Goal: Task Accomplishment & Management: Use online tool/utility

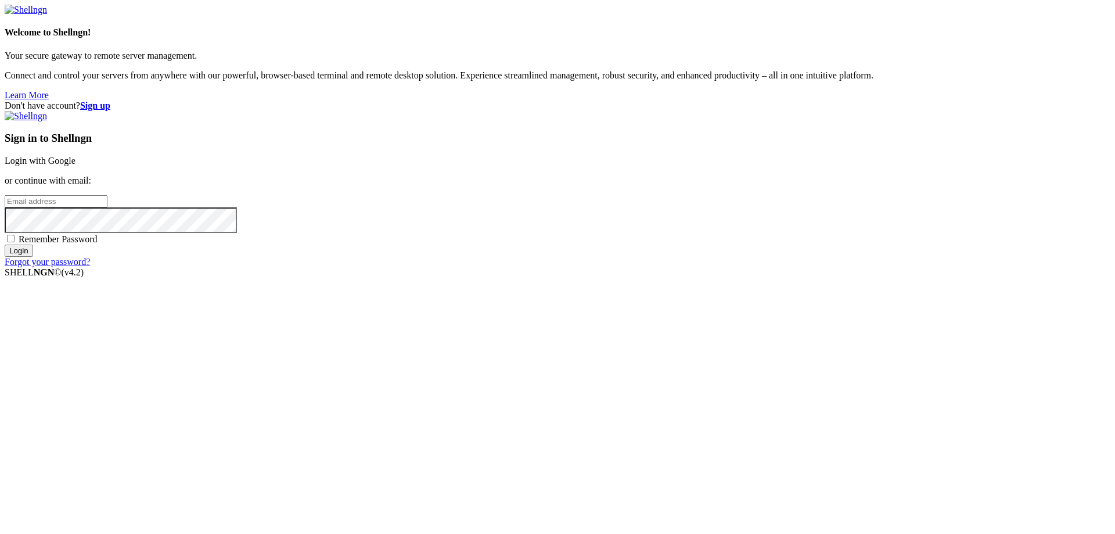
click at [76, 166] on link "Login with Google" at bounding box center [40, 161] width 71 height 10
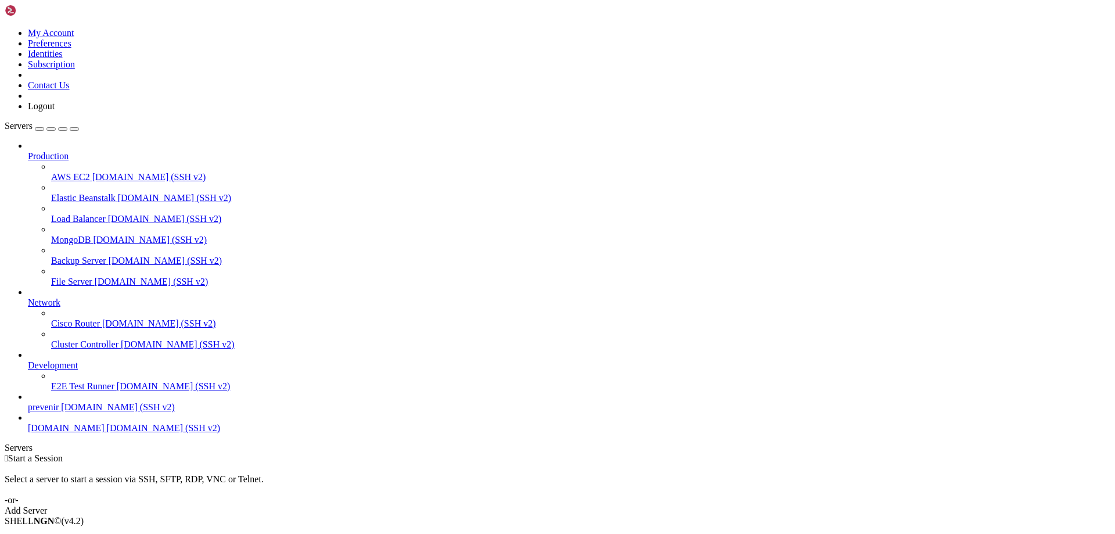
click at [59, 412] on span "prevenir" at bounding box center [43, 407] width 31 height 10
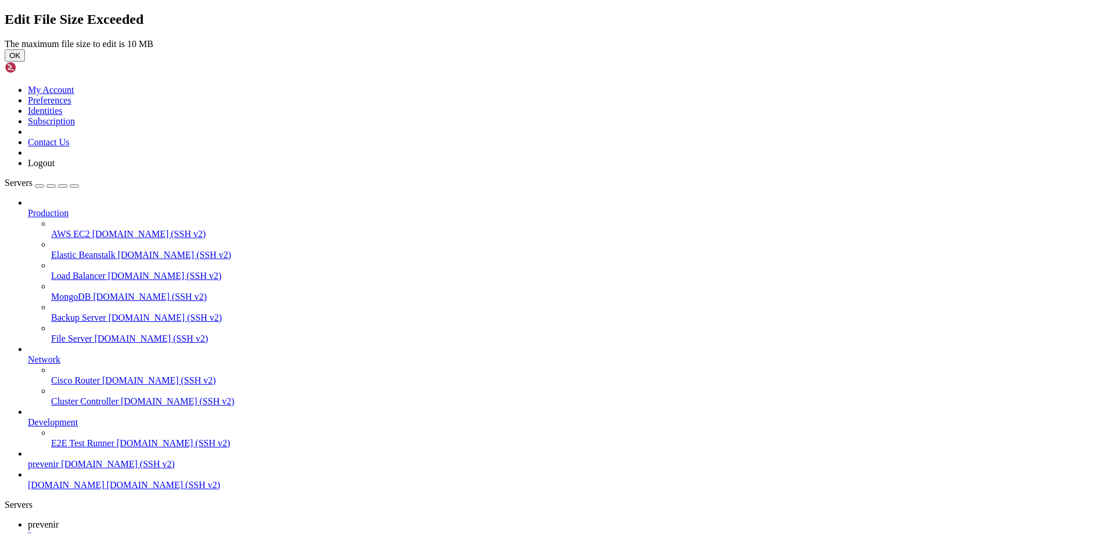
drag, startPoint x: 670, startPoint y: 303, endPoint x: 650, endPoint y: 299, distance: 19.7
click at [25, 62] on button "OK" at bounding box center [15, 55] width 20 height 12
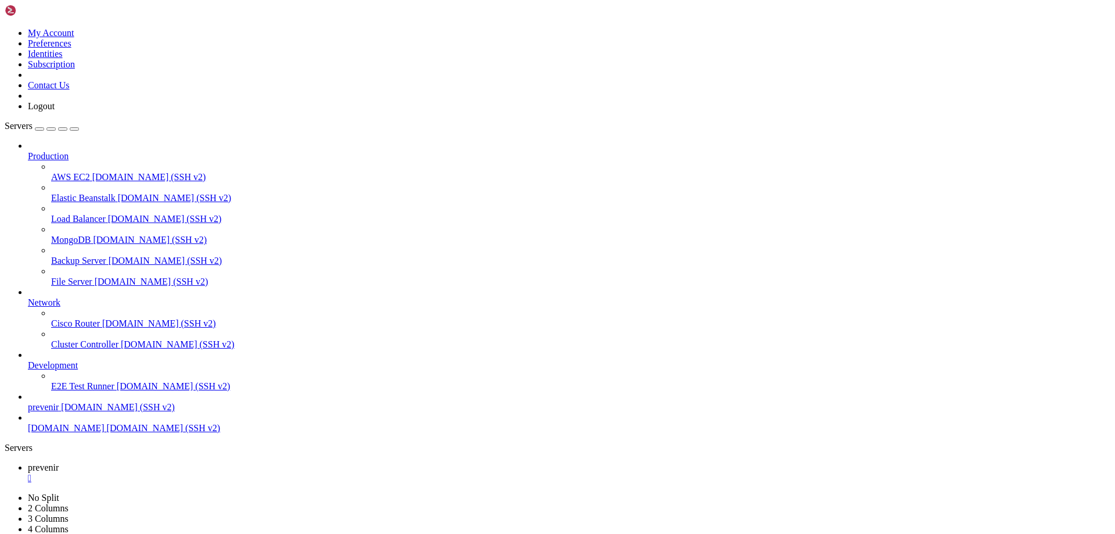
drag, startPoint x: 687, startPoint y: 19, endPoint x: 816, endPoint y: -51, distance: 146.8
click at [117, 32] on div "laravel.log" at bounding box center [59, 26] width 116 height 10
click at [117, 53] on div "laravel.log 80 MB / 105 MB laravel.log 76% 76 %" at bounding box center [59, 27] width 116 height 52
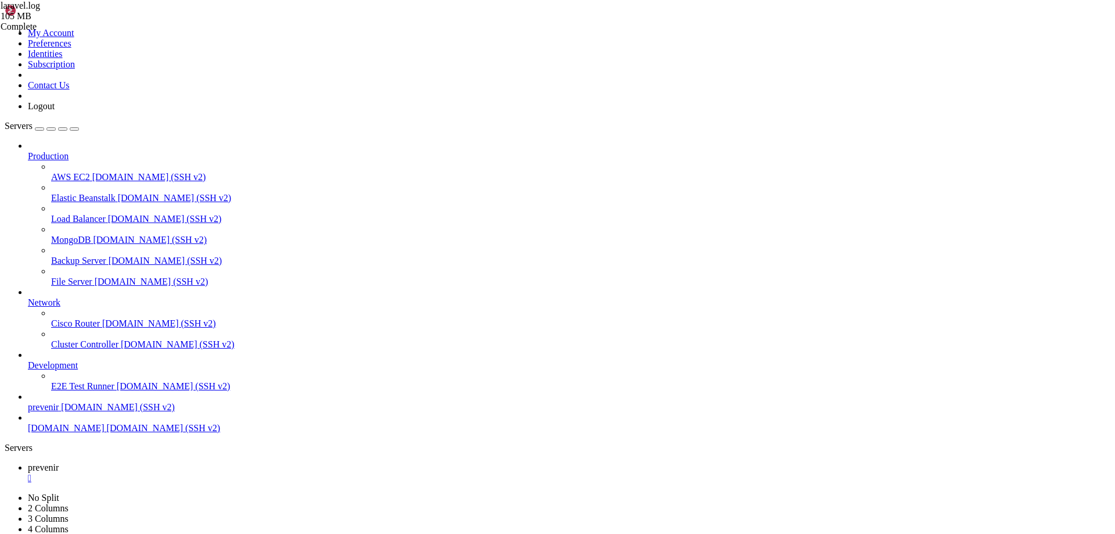
type input "/var/www/html/API-LARAVEL/app/Console/Commands"
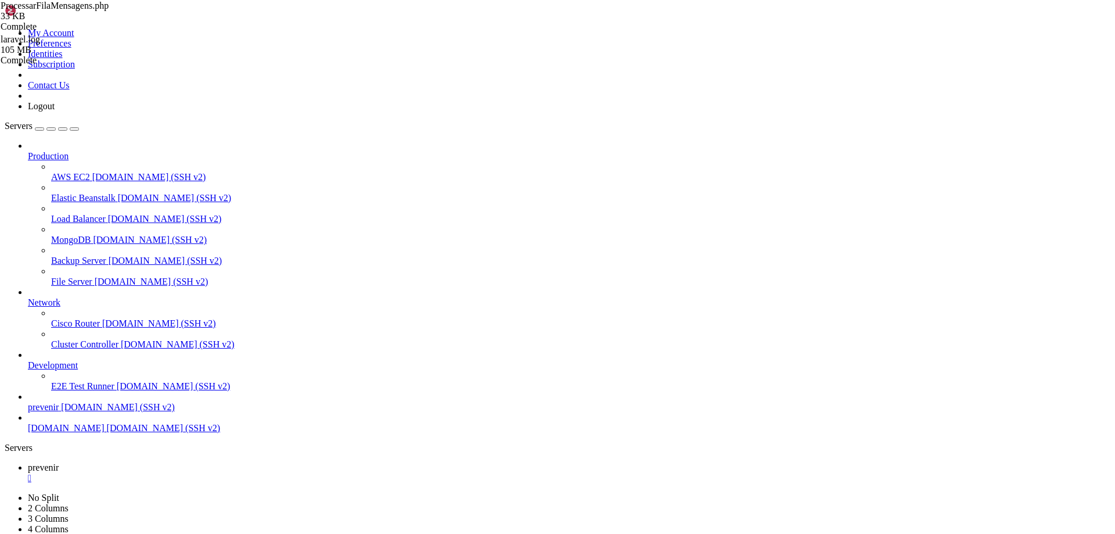
type textarea "$dataHoraEnvio = now()->format('d/m/Y - H:i:s');"
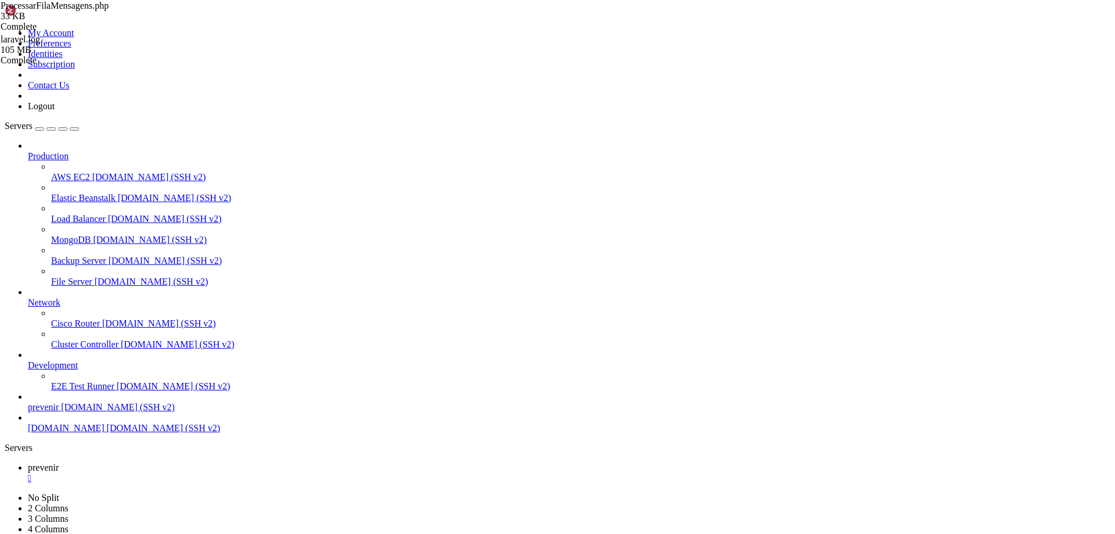
type input "api"
drag, startPoint x: 312, startPoint y: 269, endPoint x: 973, endPoint y: 271, distance: 660.9
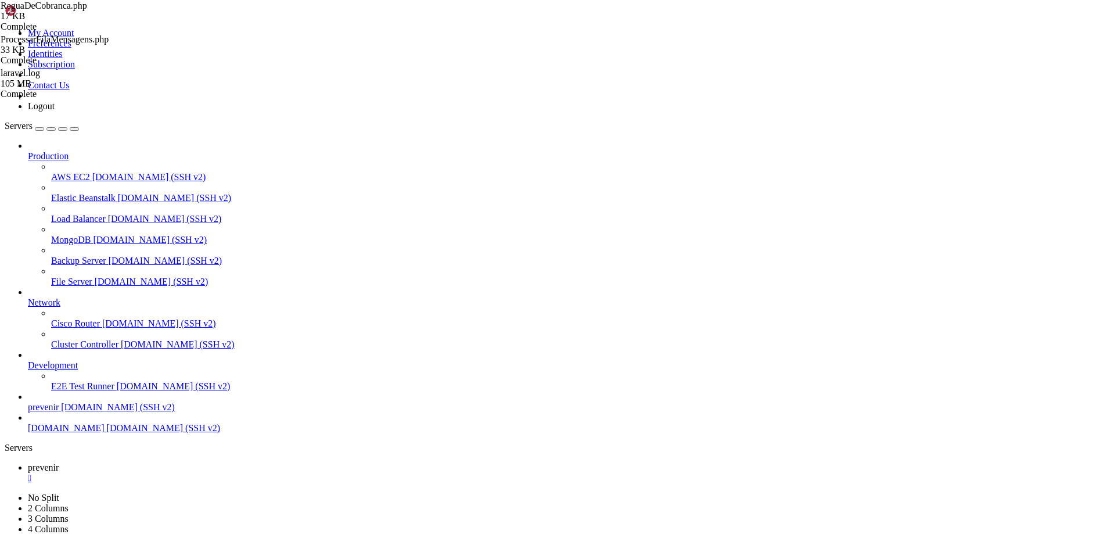
type textarea "];"
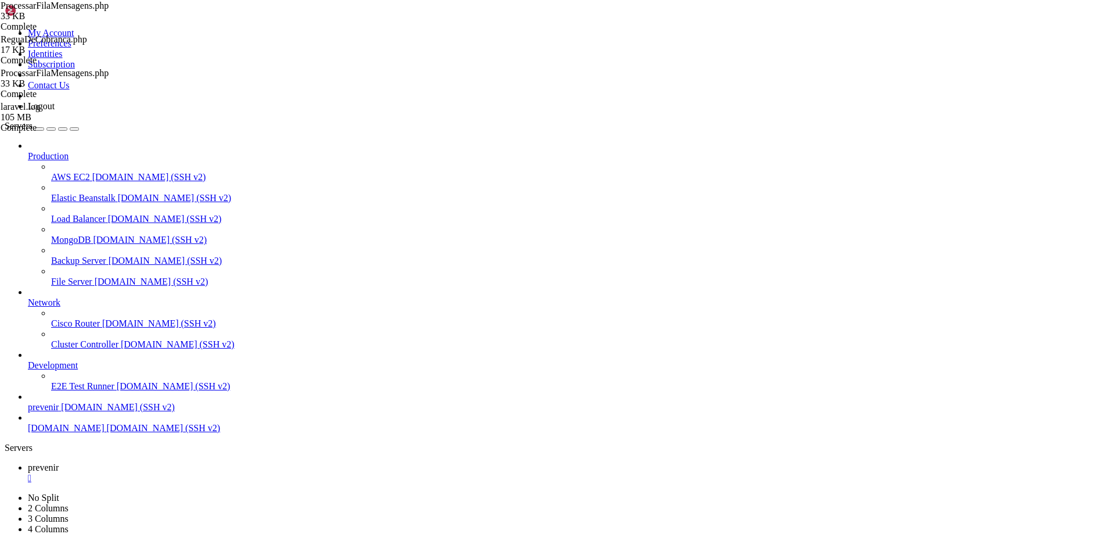
type textarea "public function handle()"
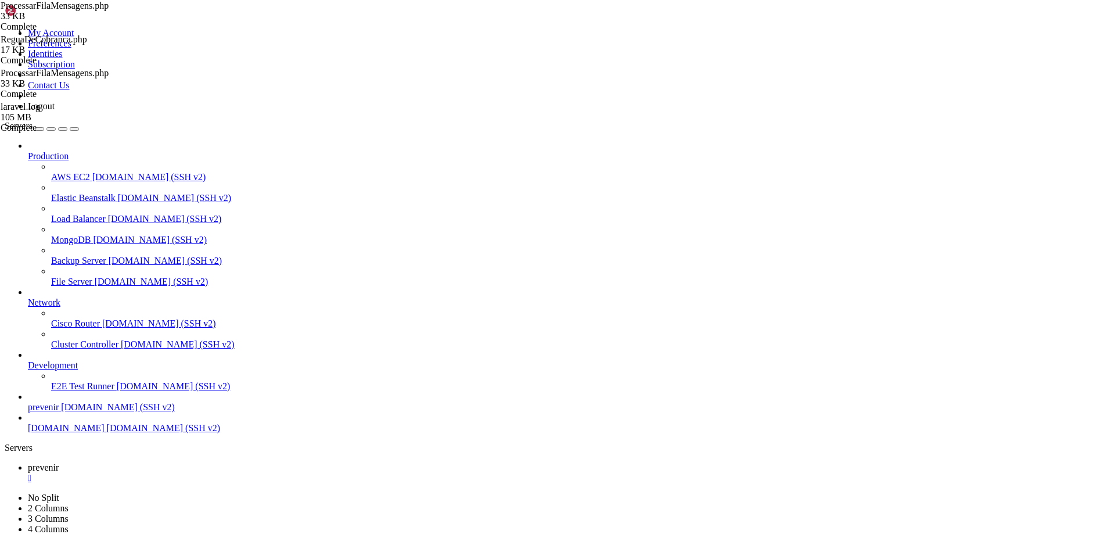
type input "/var/www/html/API-LARAVEL/app/Http"
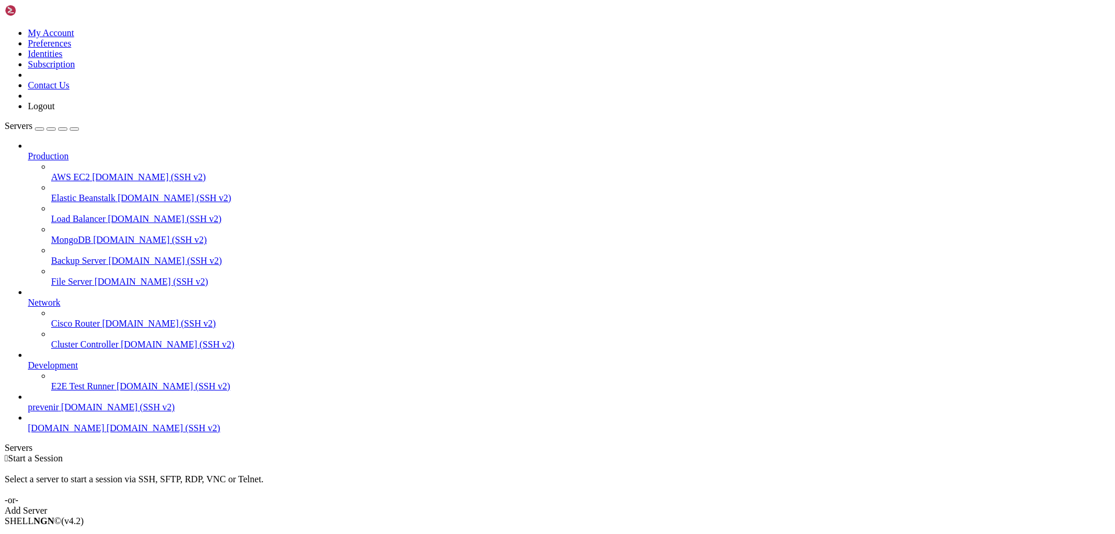
drag, startPoint x: 659, startPoint y: 188, endPoint x: 755, endPoint y: 184, distance: 96.5
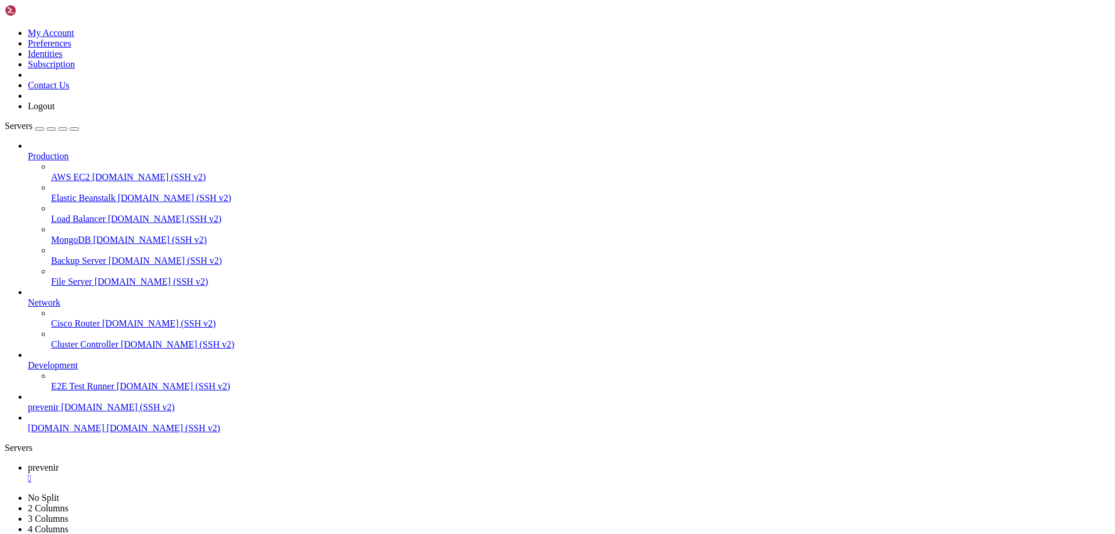
click at [206, 473] on div "" at bounding box center [569, 478] width 1083 height 10
drag, startPoint x: 505, startPoint y: 294, endPoint x: 561, endPoint y: 253, distance: 69.8
click at [508, 453] on div " Start a Session Select a server to start a session via SSH, SFTP, RDP, VNC or…" at bounding box center [558, 484] width 1106 height 63
click at [59, 533] on span "Connect" at bounding box center [43, 540] width 31 height 10
click at [242, 473] on div "" at bounding box center [569, 478] width 1083 height 10
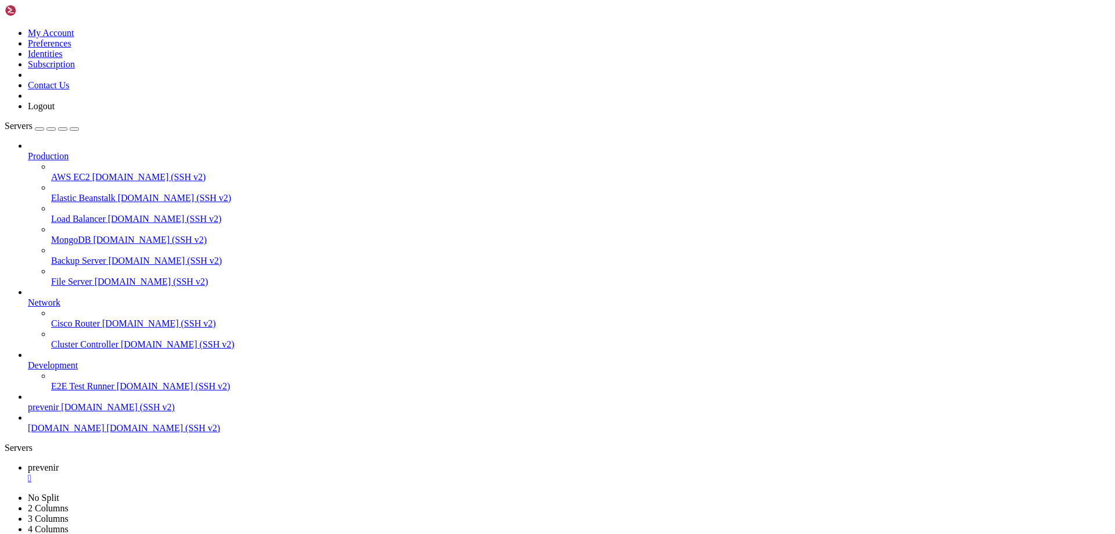
type input "/var/www/html/API-LARAVEL/app/Http/Controllers"
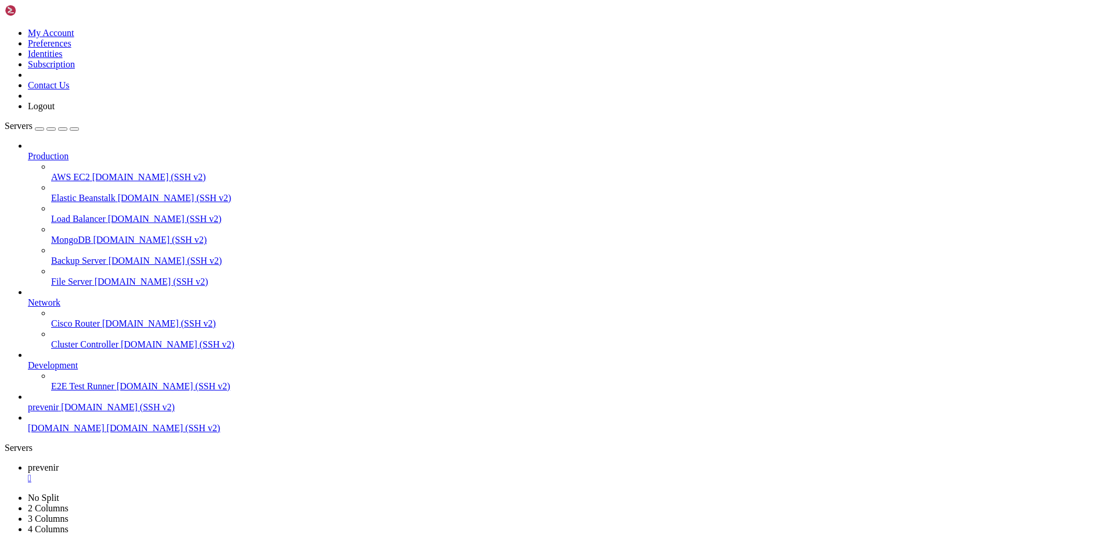
scroll to position [79, 0]
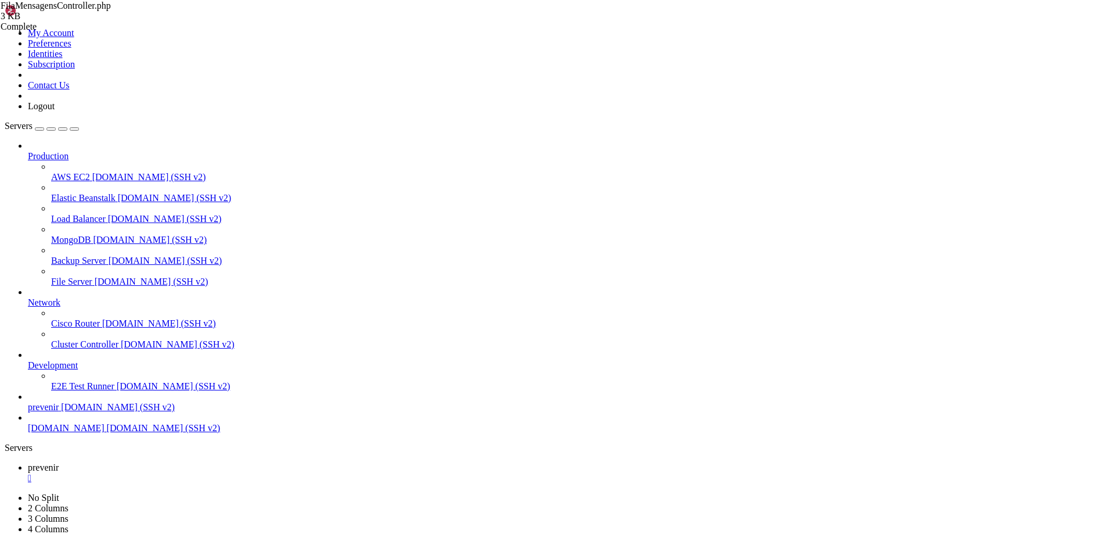
type textarea "use Illuminate\Support\Facades\Log;"
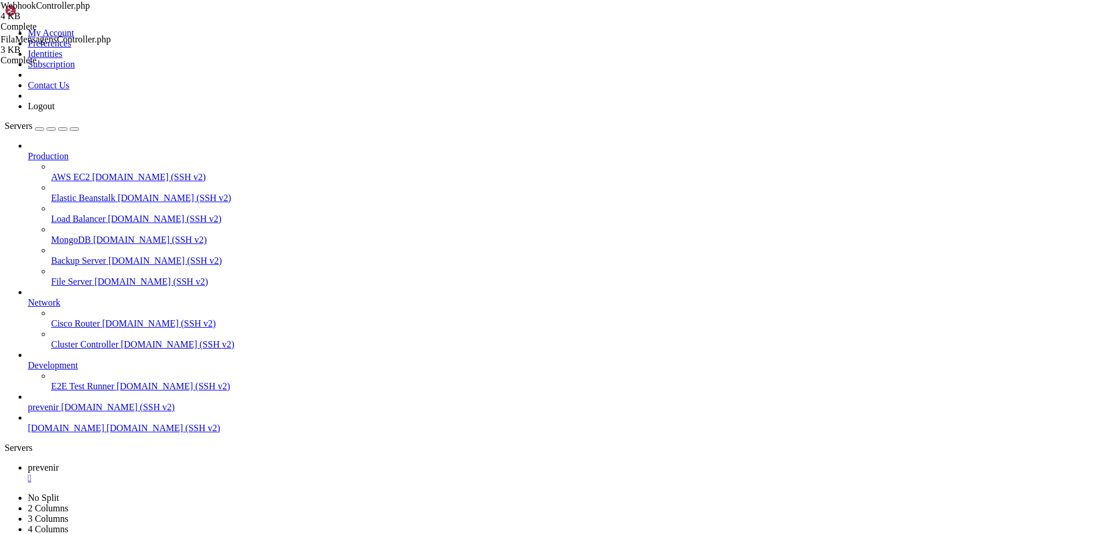
type textarea "}"
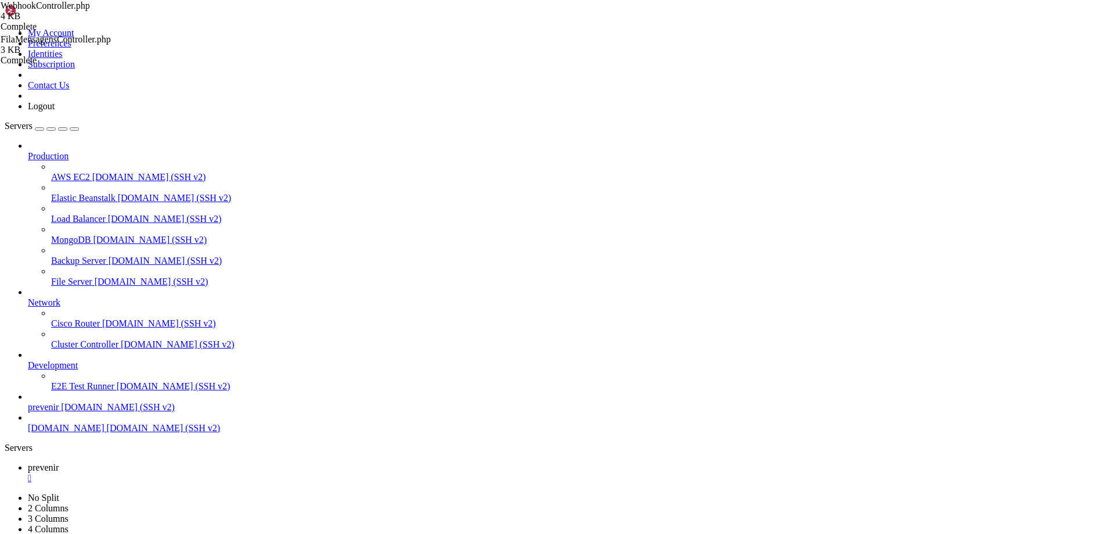
type input "/var/www/html/API-LARAVEL/app/Console/Commands"
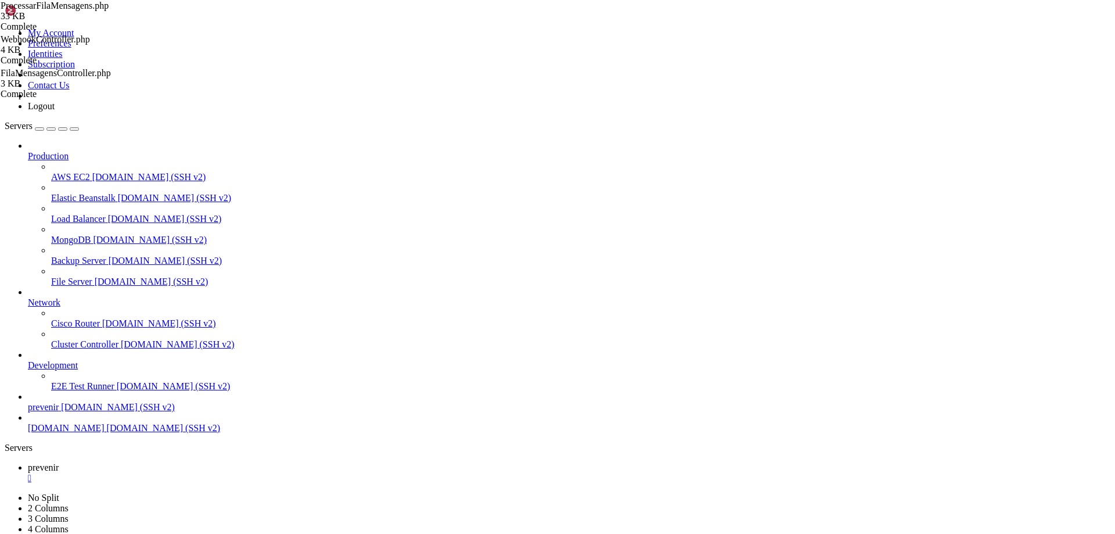
type textarea "if (!$this->isWithinBusinessHours()) {"
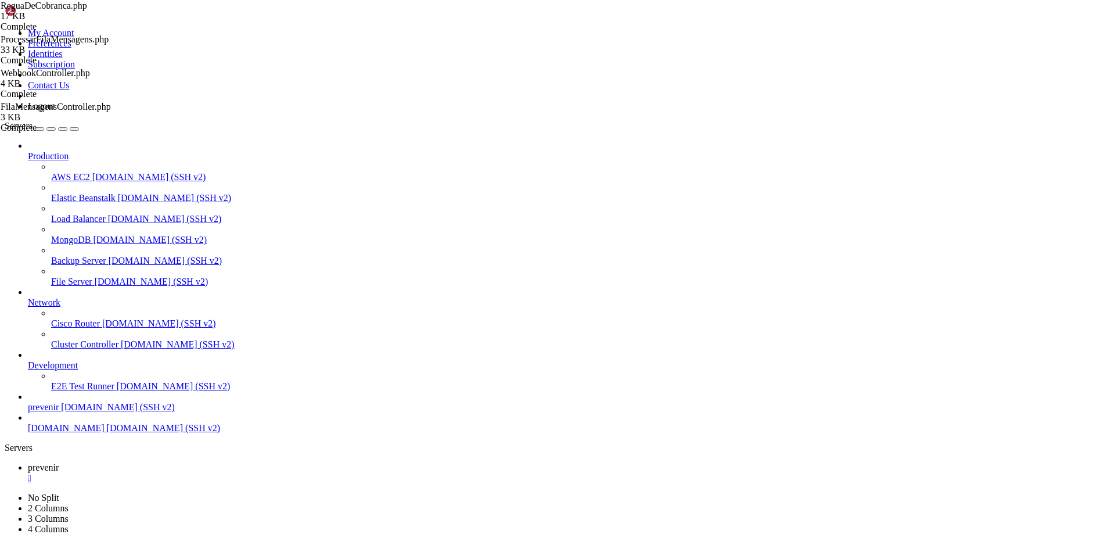
type textarea "return;"
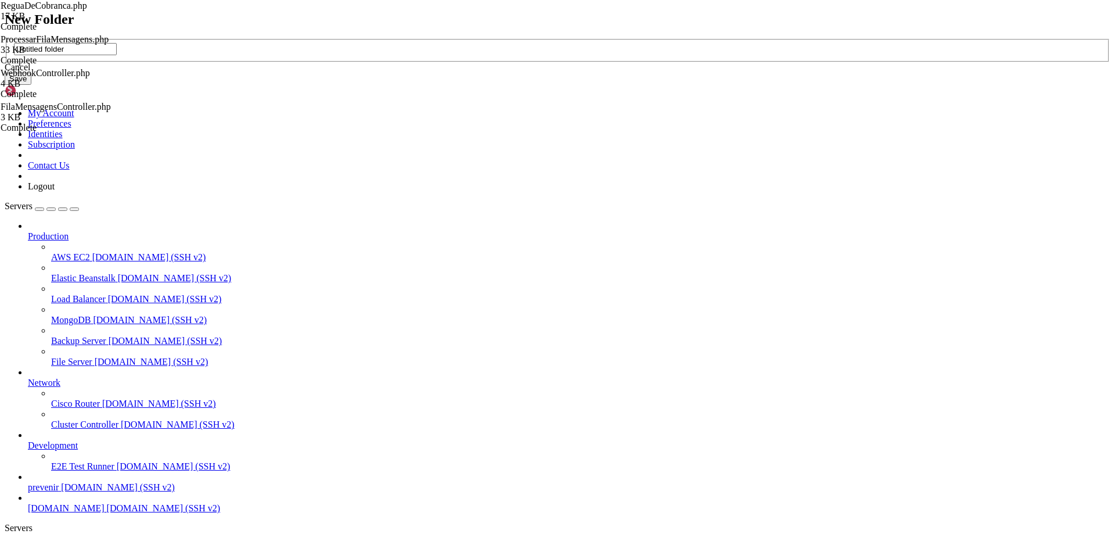
paste input "MontarFilaIleva.php"
type input "MontarFilaIleva.php"
click at [31, 85] on button "Save" at bounding box center [18, 79] width 27 height 12
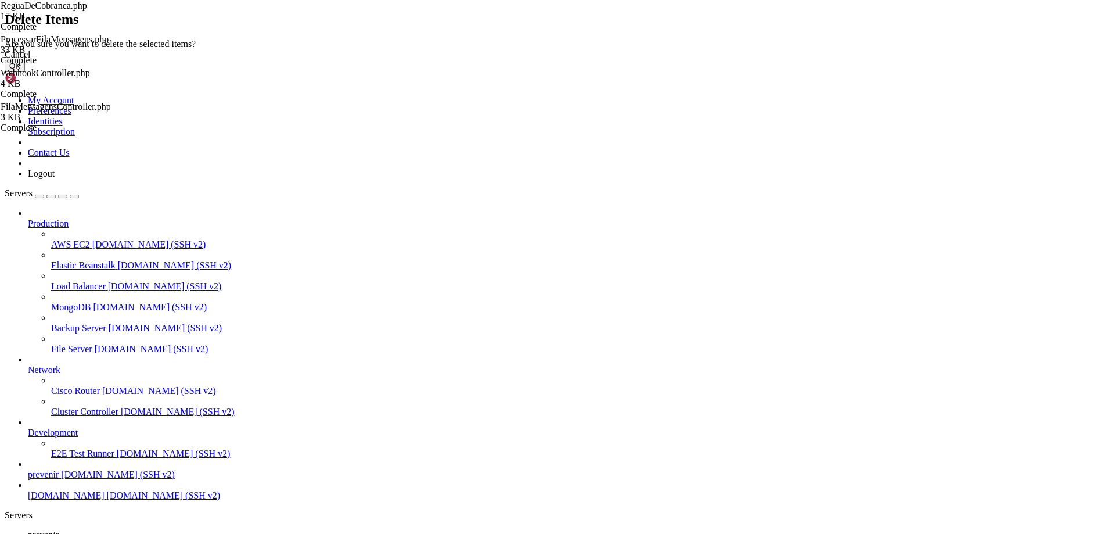
click at [25, 72] on button "OK" at bounding box center [15, 66] width 20 height 12
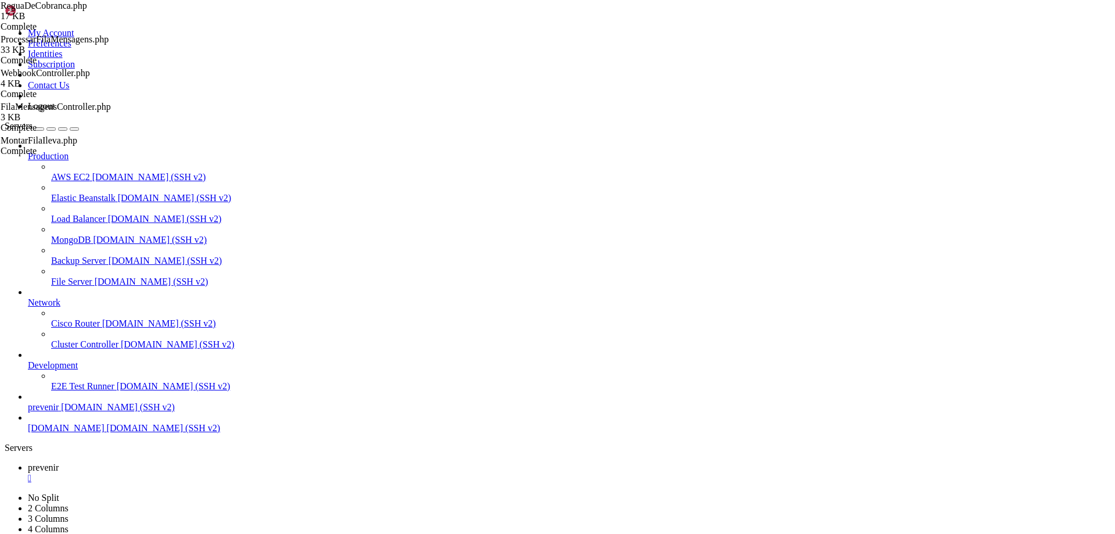
drag, startPoint x: 1044, startPoint y: 249, endPoint x: 997, endPoint y: 256, distance: 47.6
click at [1041, 249] on div "FilaMensagensController.php 3 KB Complete WebhookController.php 4 KB Complete P…" at bounding box center [557, 267] width 1115 height 534
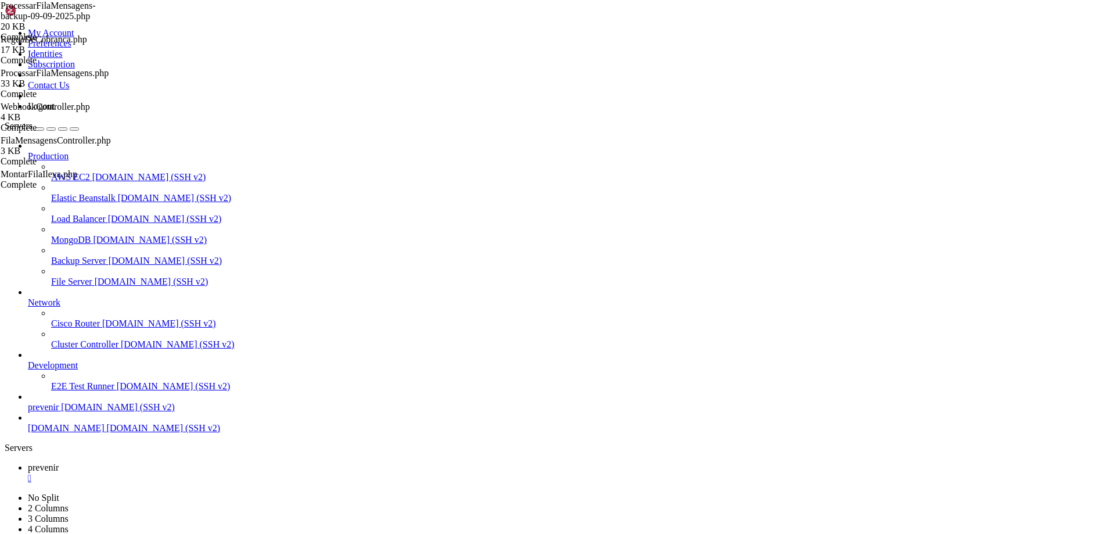
type textarea "}"
paste textarea
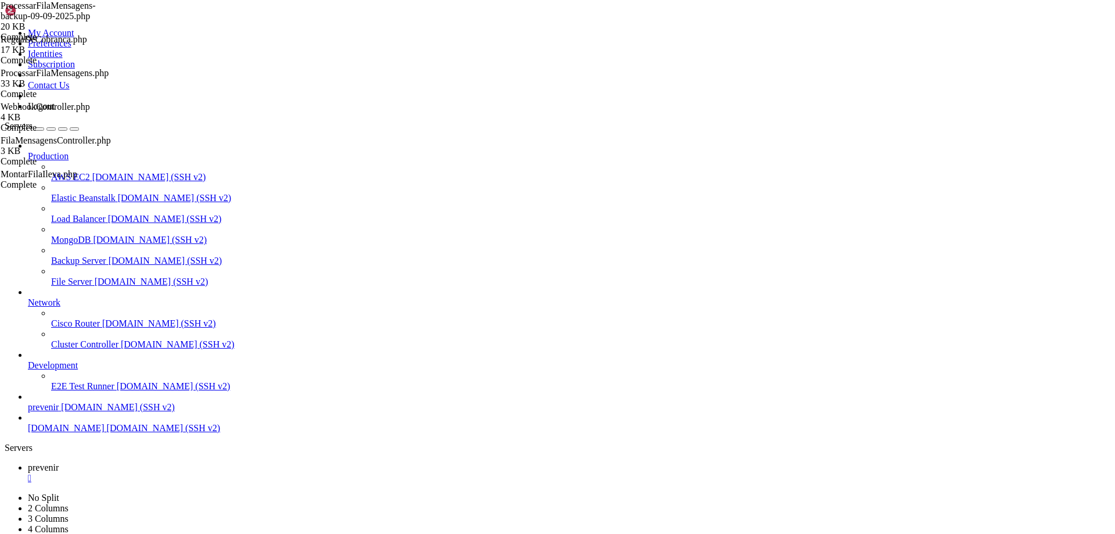
type textarea "$token = $this->option('token') ?: config('services.ileva.access_token');"
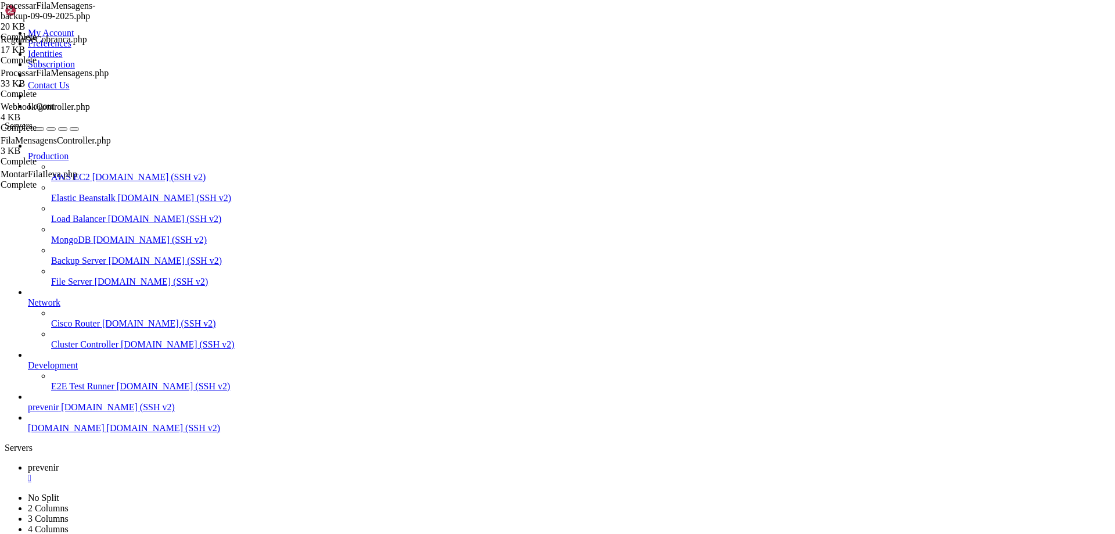
drag, startPoint x: 237, startPoint y: 254, endPoint x: 457, endPoint y: 249, distance: 219.6
paste textarea "[SECURITY_DATA]"
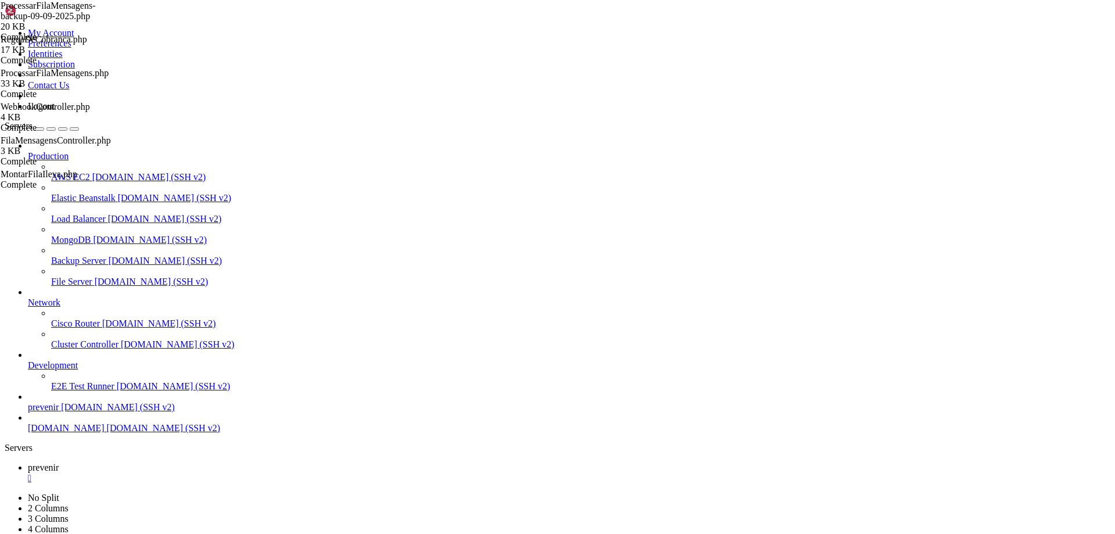
scroll to position [0, 60]
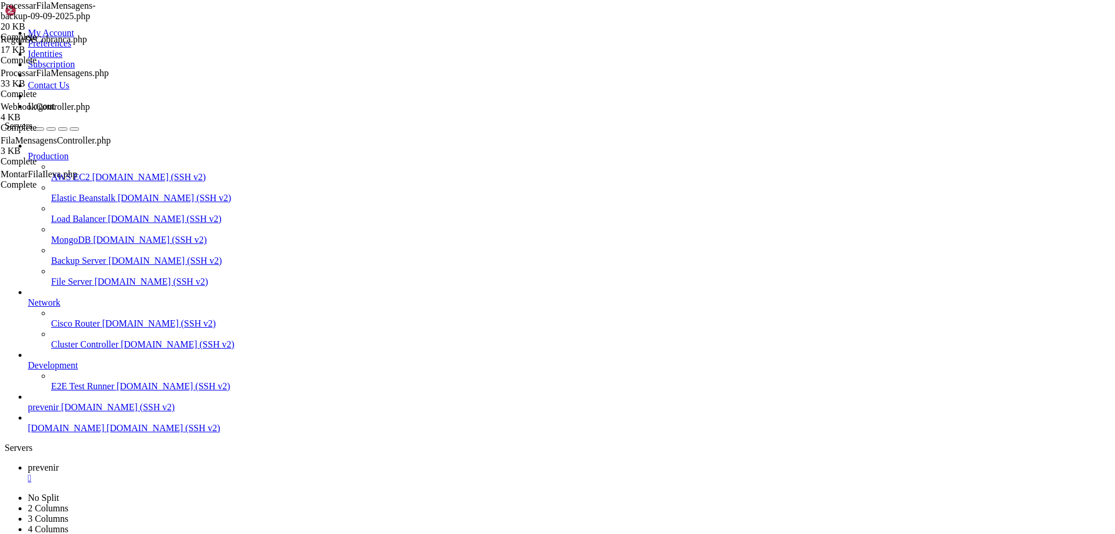
type textarea "{--token= : access_token ILEVA}"
drag, startPoint x: 379, startPoint y: 155, endPoint x: 384, endPoint y: 191, distance: 35.8
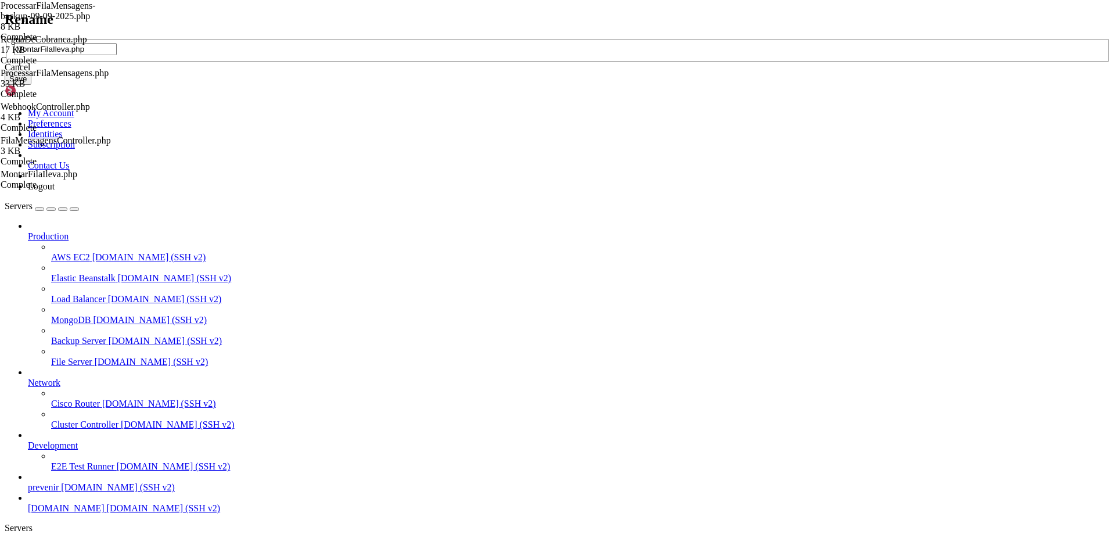
type input "MontarFilaIleva.php"
click at [31, 85] on button "Save" at bounding box center [18, 79] width 27 height 12
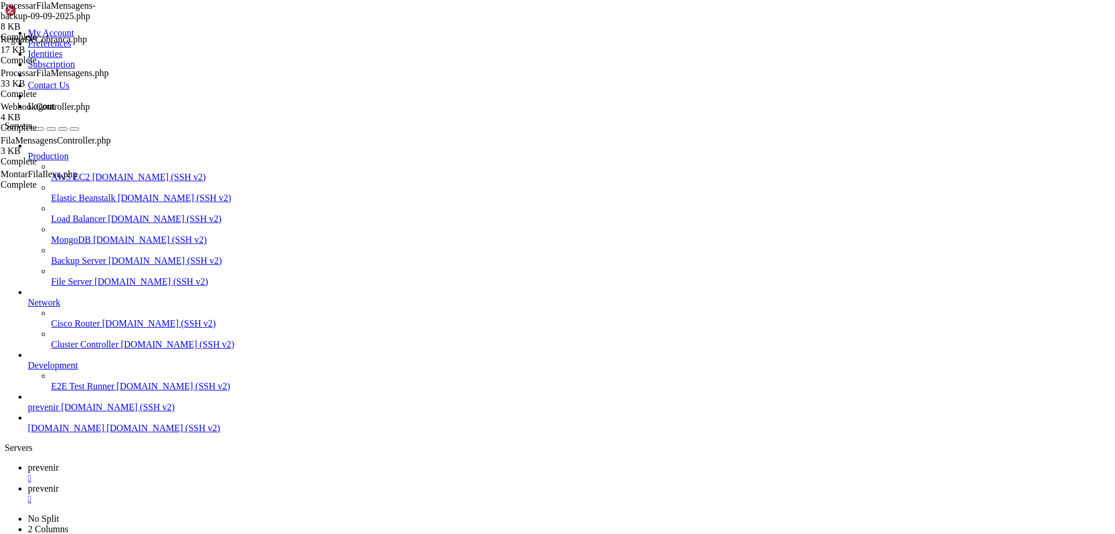
drag, startPoint x: 563, startPoint y: 445, endPoint x: 398, endPoint y: 272, distance: 238.3
type textarea "}"
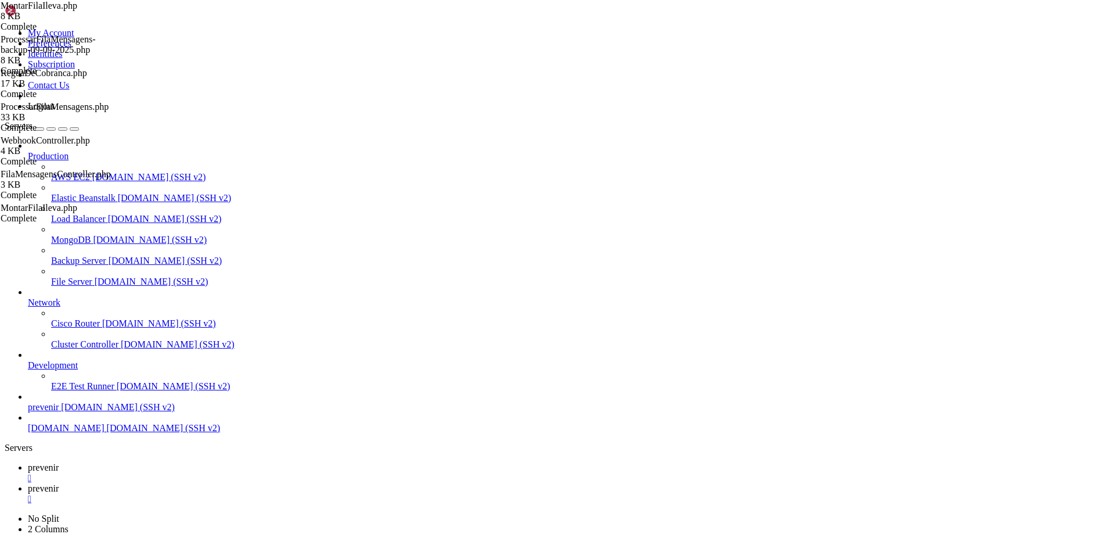
paste textarea
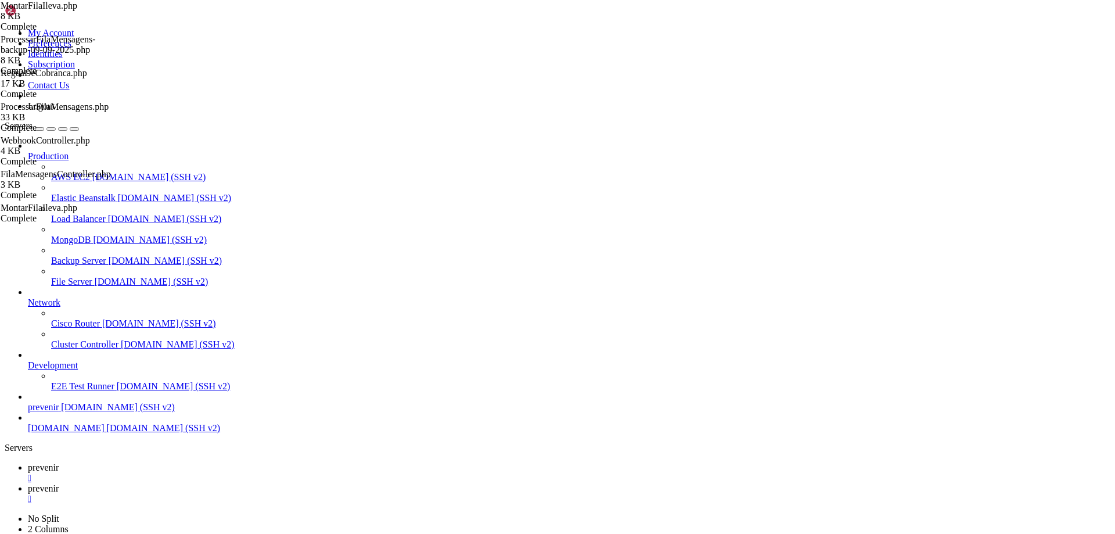
paste textarea
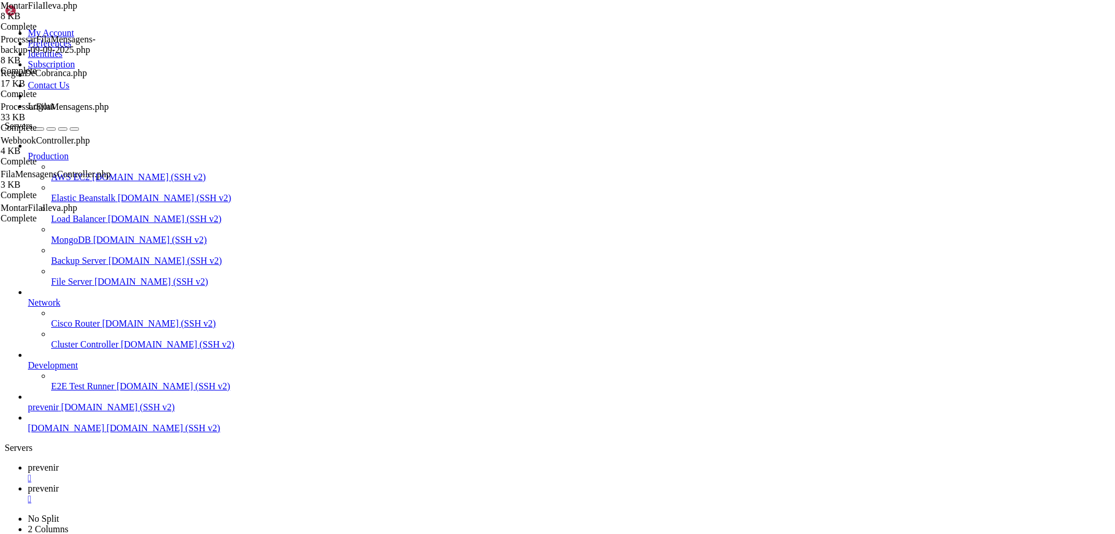
type textarea "public function handle(): int"
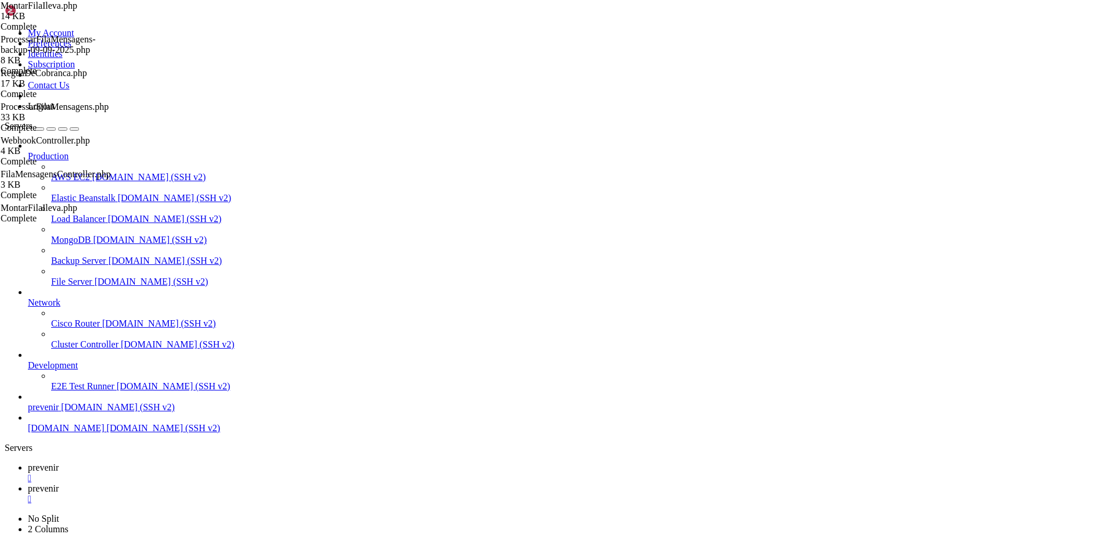
click at [28, 483] on icon at bounding box center [28, 488] width 0 height 10
click at [59, 462] on span "prevenir" at bounding box center [43, 467] width 31 height 10
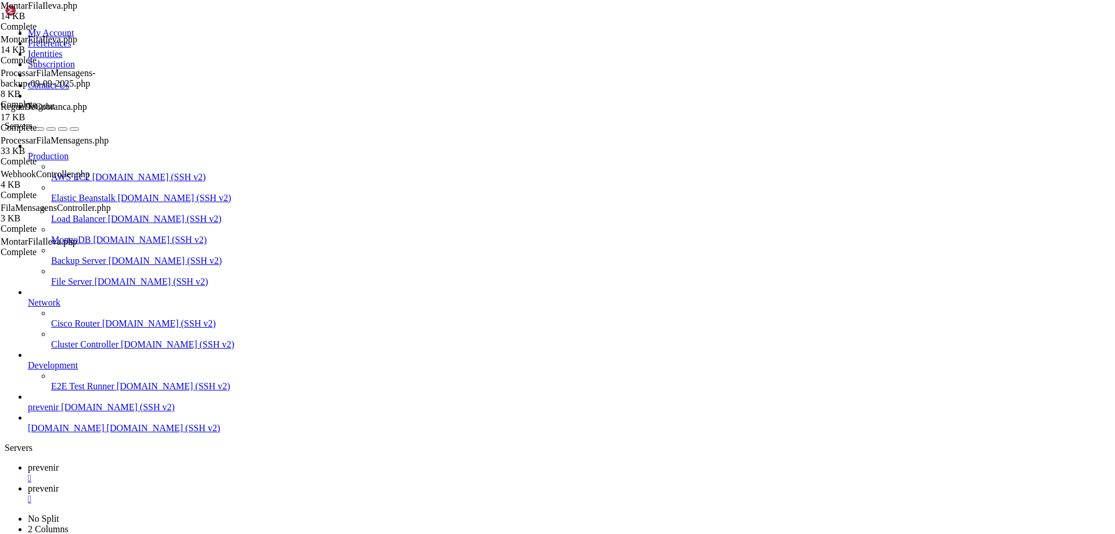
drag, startPoint x: 385, startPoint y: 315, endPoint x: 163, endPoint y: 250, distance: 231.0
type textarea "}"
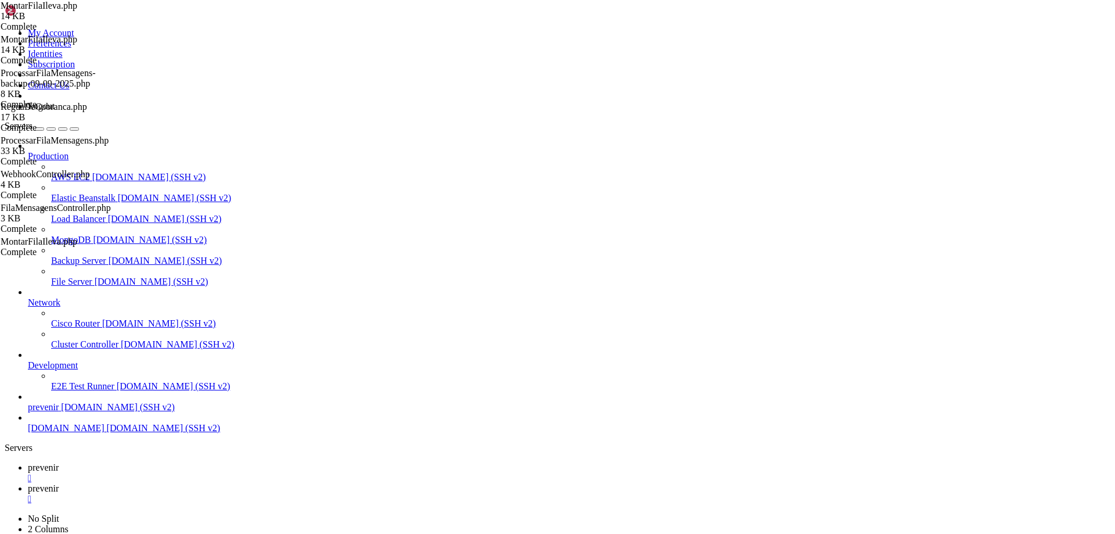
paste textarea
click at [59, 483] on span "prevenir" at bounding box center [43, 488] width 31 height 10
drag, startPoint x: 8, startPoint y: 1225, endPoint x: 640, endPoint y: 1596, distance: 732.5
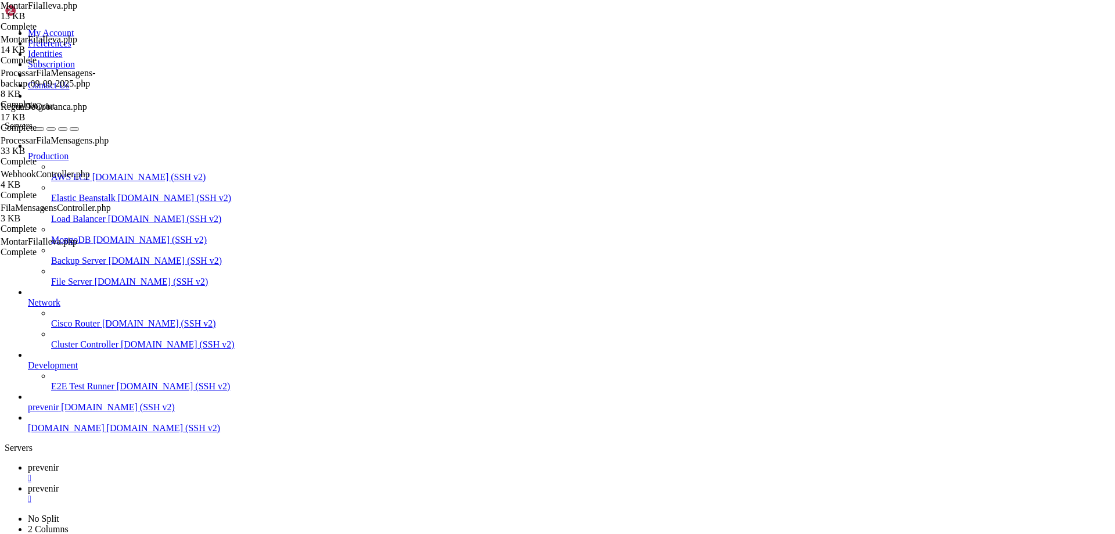
drag, startPoint x: 249, startPoint y: 1663, endPoint x: 2, endPoint y: 1224, distance: 503.4
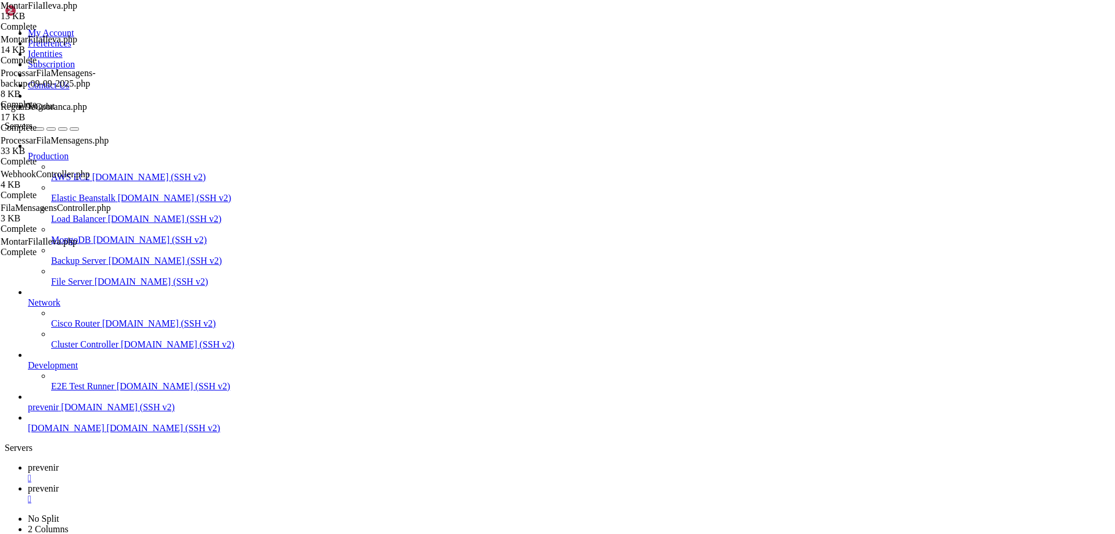
click at [184, 462] on link "prevenir " at bounding box center [569, 472] width 1083 height 21
click at [59, 483] on span "prevenir" at bounding box center [43, 488] width 31 height 10
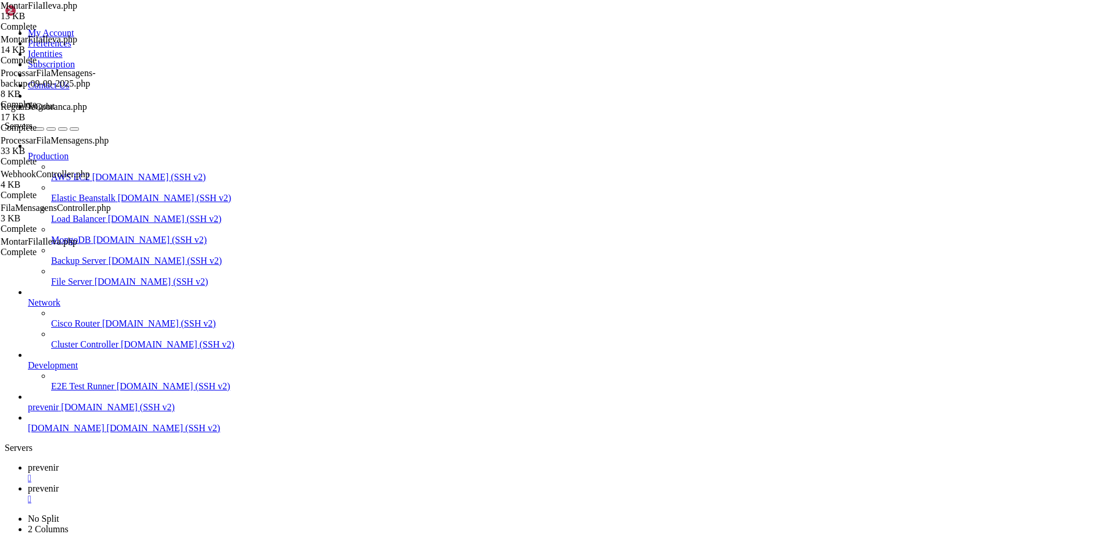
click at [279, 494] on div "" at bounding box center [569, 499] width 1083 height 10
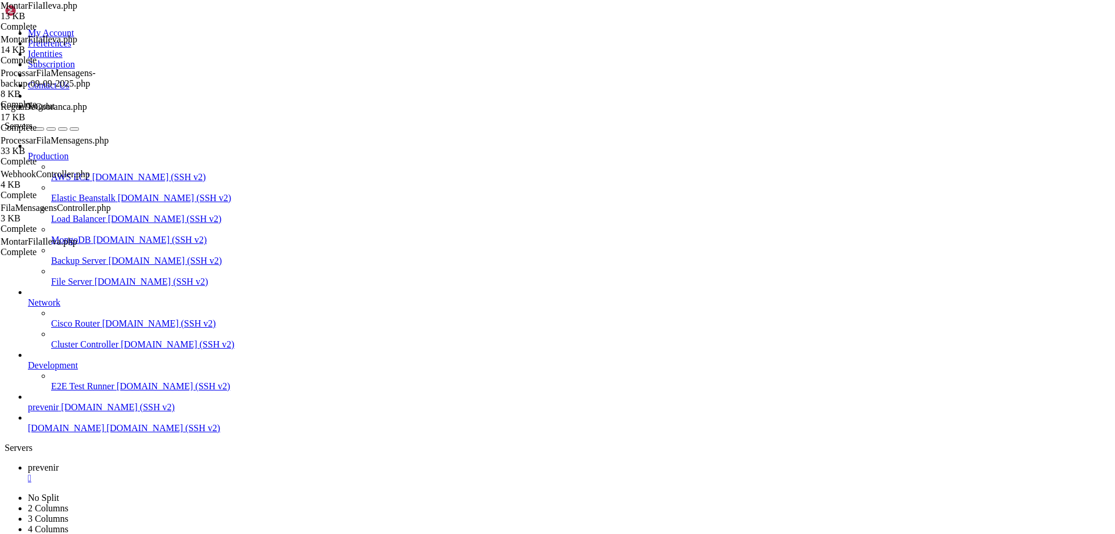
type input "/var/www/html/API-LARAVEL/storage/logs"
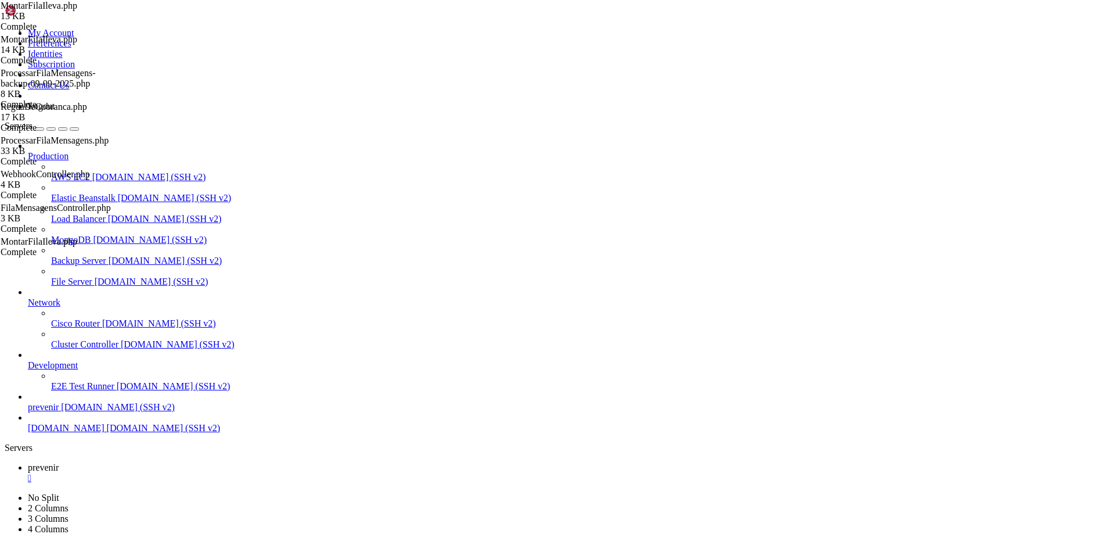
click at [163, 462] on link "prevenir " at bounding box center [569, 472] width 1083 height 21
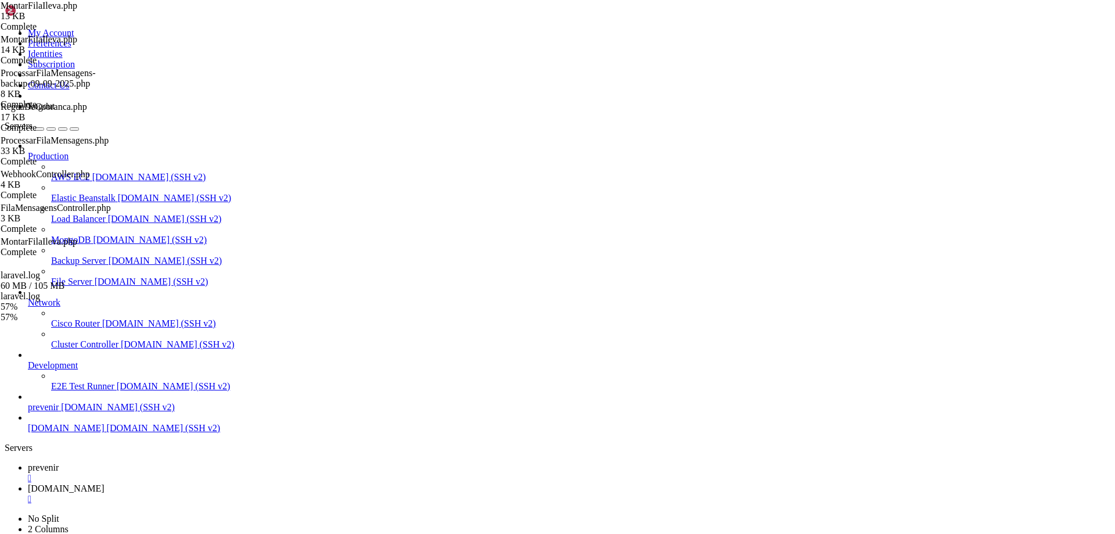
click at [67, 322] on div "57 %" at bounding box center [34, 317] width 66 height 10
click at [105, 483] on span "[DOMAIN_NAME]" at bounding box center [66, 488] width 77 height 10
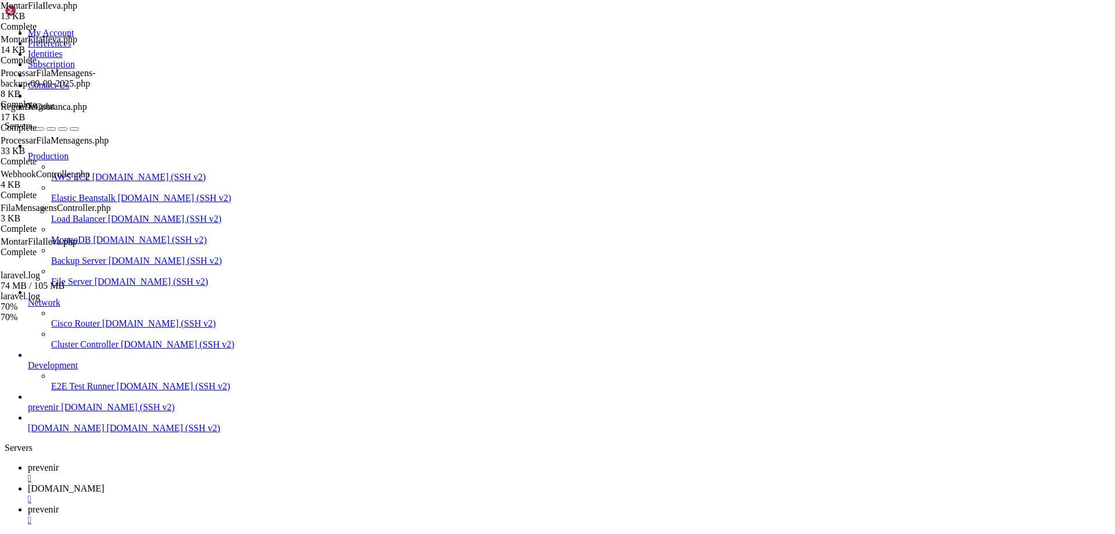
click at [372, 504] on link "prevenir " at bounding box center [569, 514] width 1083 height 21
click at [59, 462] on span "prevenir" at bounding box center [43, 467] width 31 height 10
drag, startPoint x: 282, startPoint y: 16, endPoint x: 299, endPoint y: 13, distance: 17.7
click at [105, 483] on span "[DOMAIN_NAME]" at bounding box center [66, 488] width 77 height 10
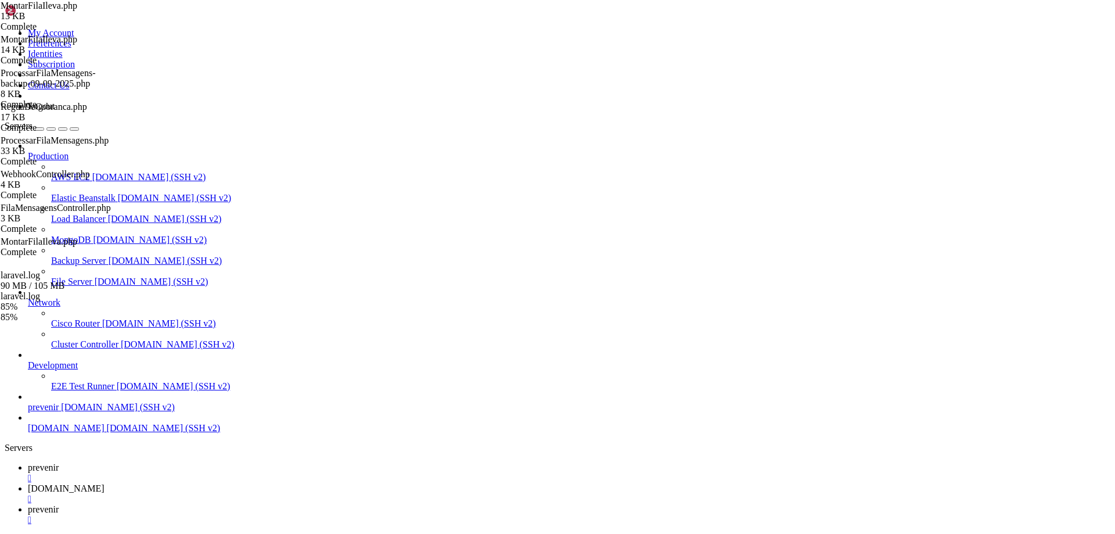
scroll to position [948, 0]
click at [314, 494] on div "" at bounding box center [569, 499] width 1083 height 10
click at [274, 494] on div "" at bounding box center [569, 499] width 1083 height 10
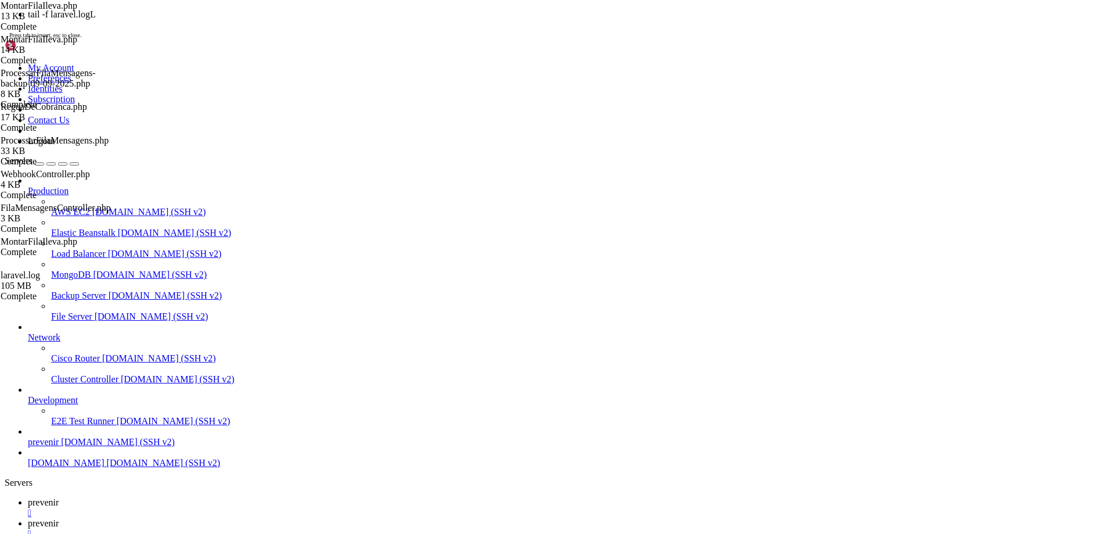
scroll to position [59, 0]
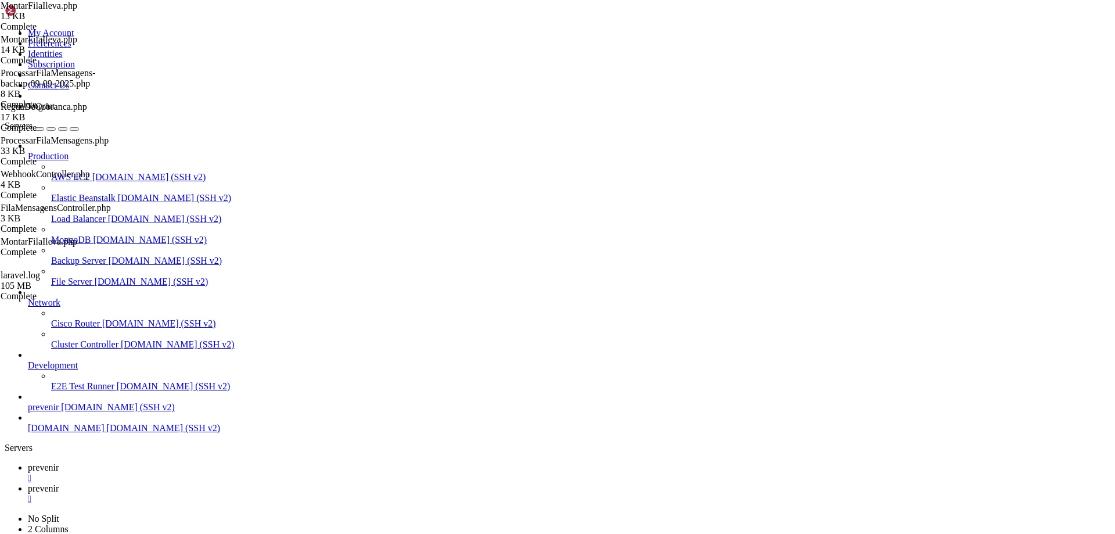
click at [163, 462] on link "prevenir " at bounding box center [569, 472] width 1083 height 21
click at [59, 483] on span "prevenir" at bounding box center [43, 488] width 31 height 10
click at [59, 462] on span "prevenir" at bounding box center [43, 467] width 31 height 10
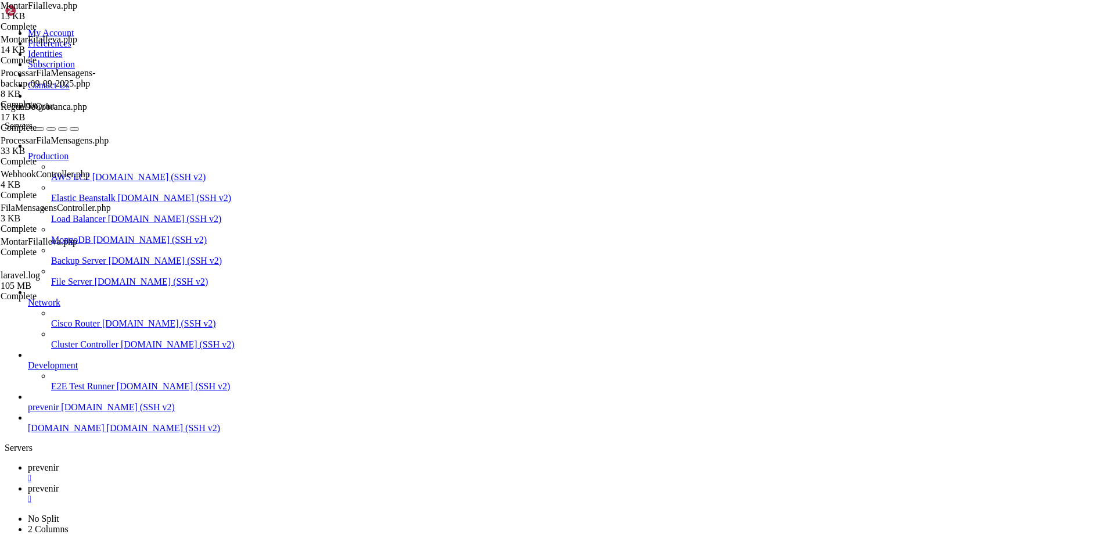
click at [28, 483] on icon at bounding box center [28, 488] width 0 height 10
click at [59, 462] on span "prevenir" at bounding box center [43, 467] width 31 height 10
click at [59, 483] on span "prevenir" at bounding box center [43, 488] width 31 height 10
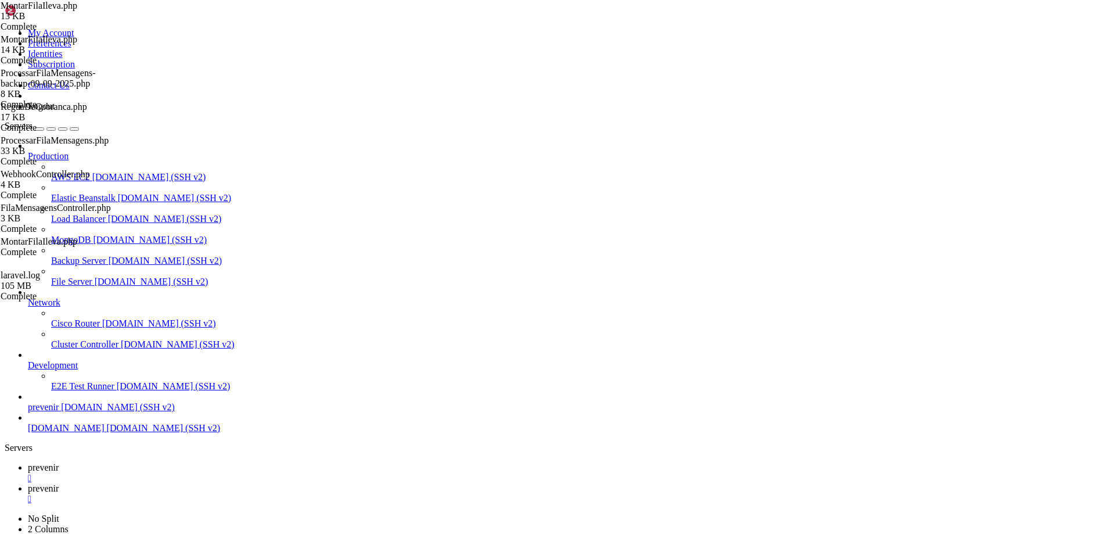
click at [59, 462] on span "prevenir" at bounding box center [43, 467] width 31 height 10
drag, startPoint x: 305, startPoint y: 250, endPoint x: 314, endPoint y: 248, distance: 9.0
drag, startPoint x: 537, startPoint y: 311, endPoint x: 657, endPoint y: 257, distance: 132.1
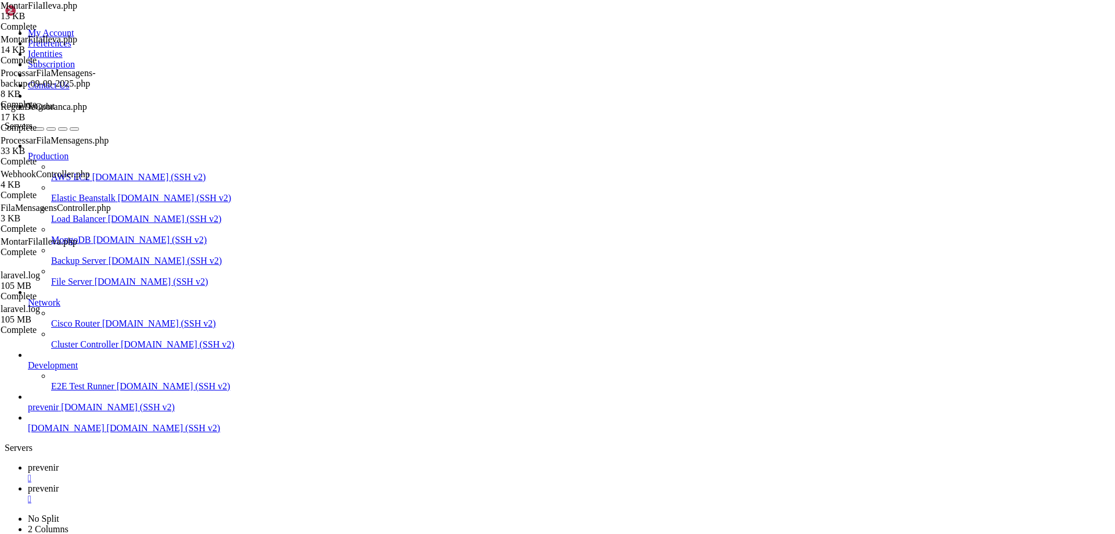
click at [59, 483] on span "prevenir" at bounding box center [43, 488] width 31 height 10
drag, startPoint x: 338, startPoint y: 1605, endPoint x: 493, endPoint y: 1604, distance: 155.1
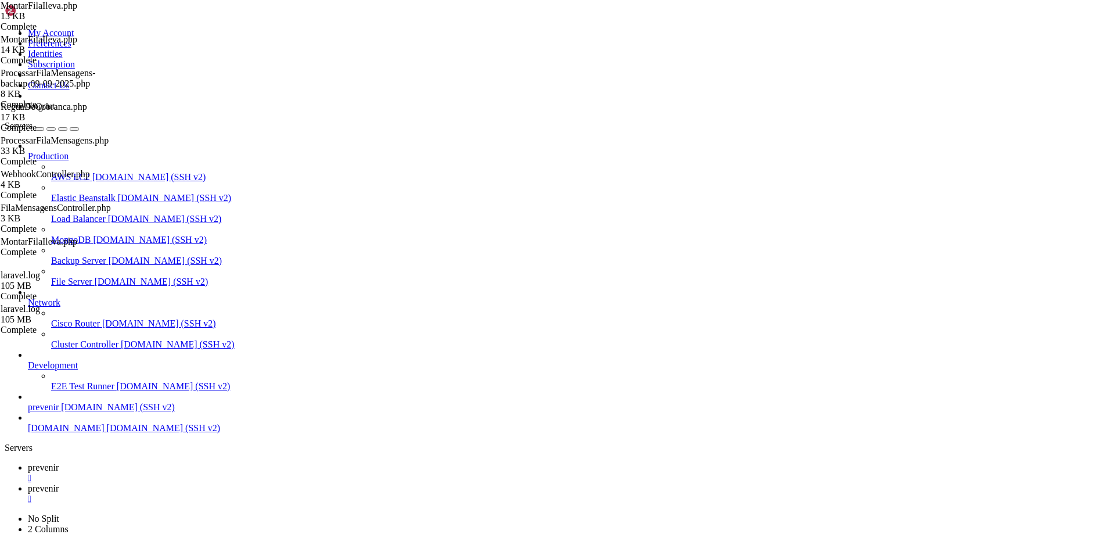
drag, startPoint x: 390, startPoint y: 1605, endPoint x: 800, endPoint y: 1607, distance: 410.0
click at [59, 462] on span "prevenir" at bounding box center [43, 467] width 31 height 10
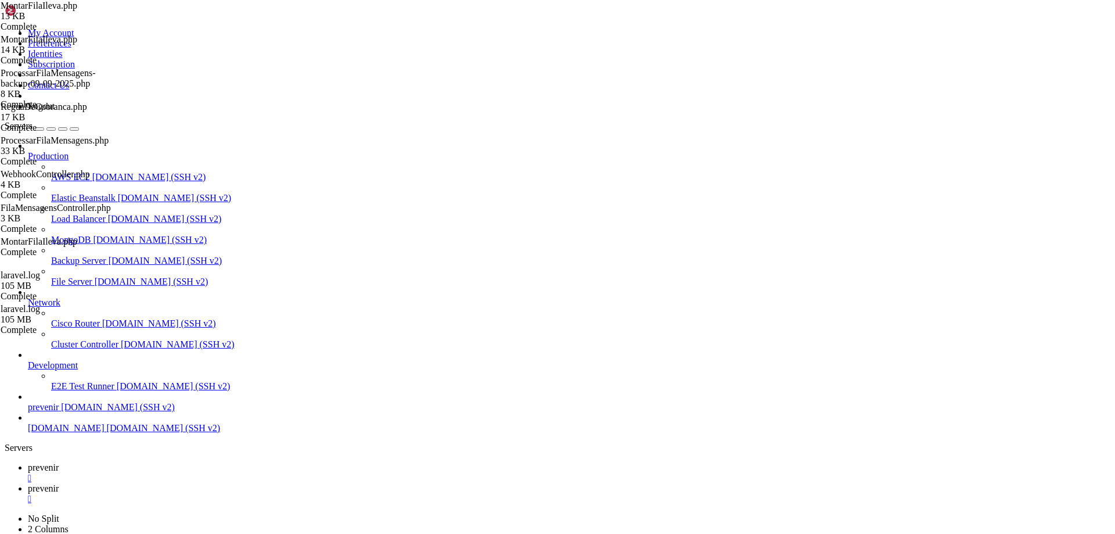
type input "/var/www/html/API-LARAVEL/storage"
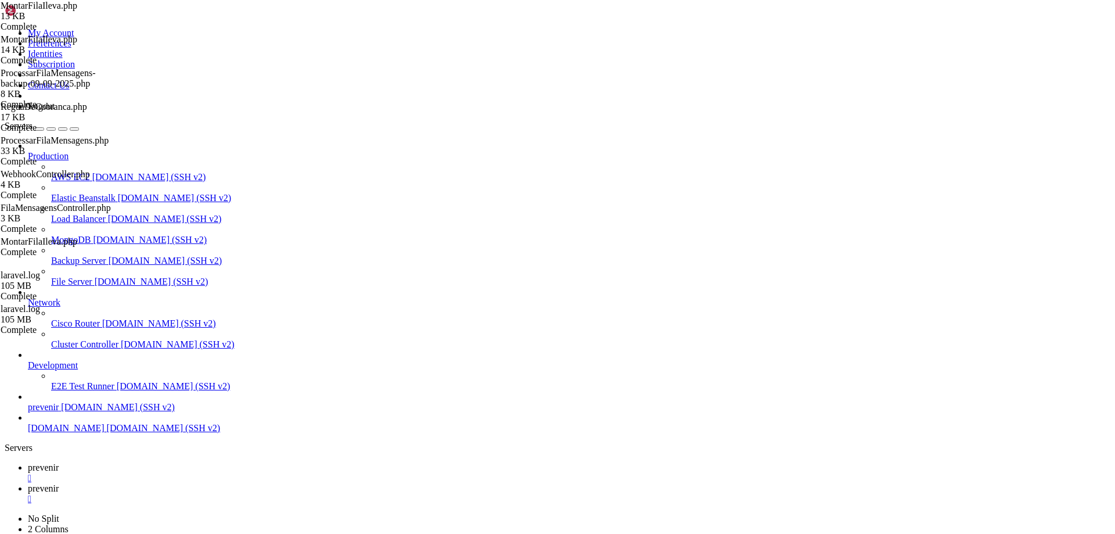
drag, startPoint x: 246, startPoint y: 335, endPoint x: 253, endPoint y: 279, distance: 55.6
drag, startPoint x: 289, startPoint y: 276, endPoint x: 230, endPoint y: 204, distance: 92.9
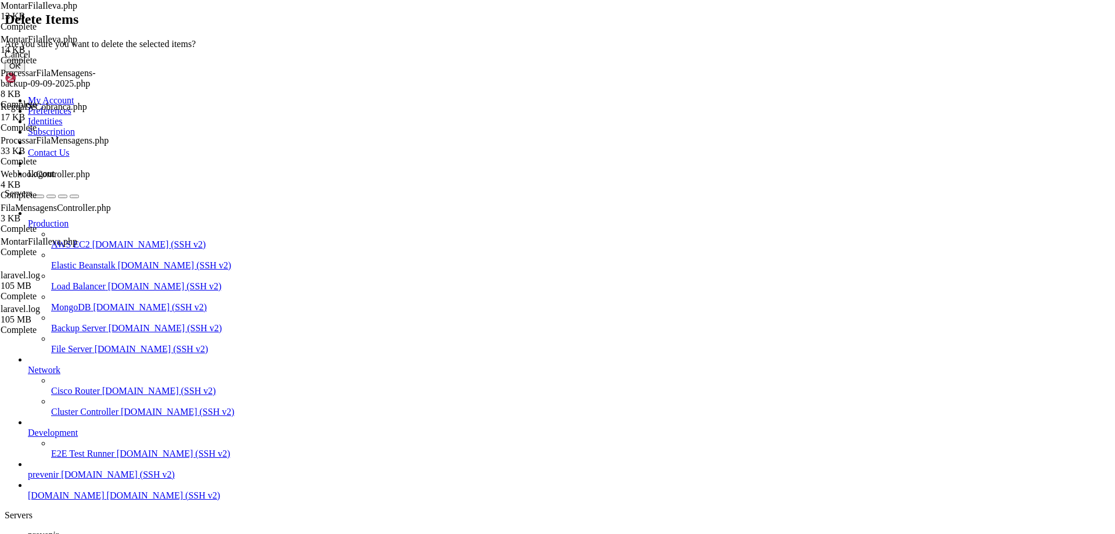
click at [25, 72] on button "OK" at bounding box center [15, 66] width 20 height 12
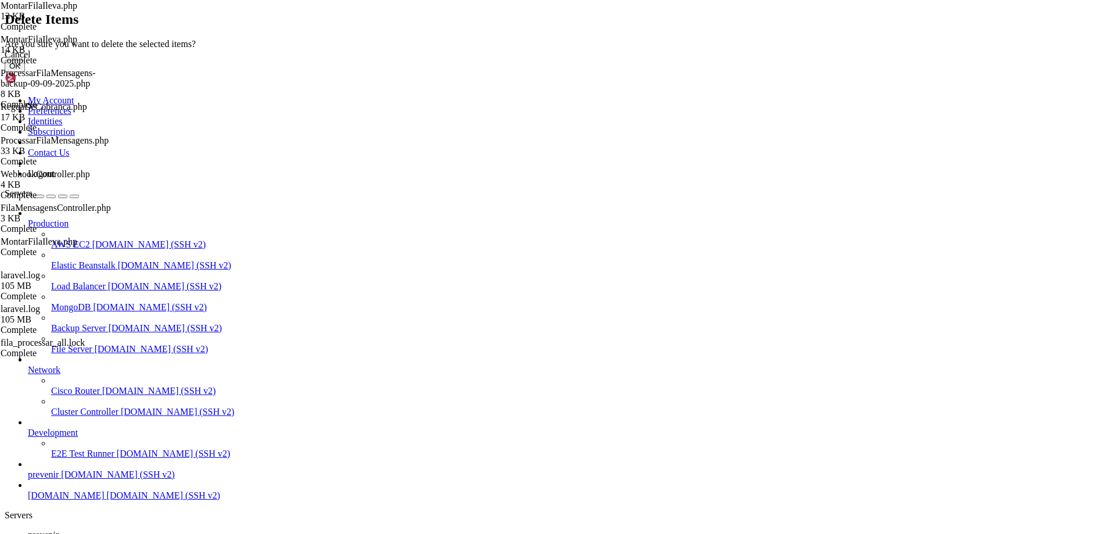
click at [25, 72] on button "OK" at bounding box center [15, 66] width 20 height 12
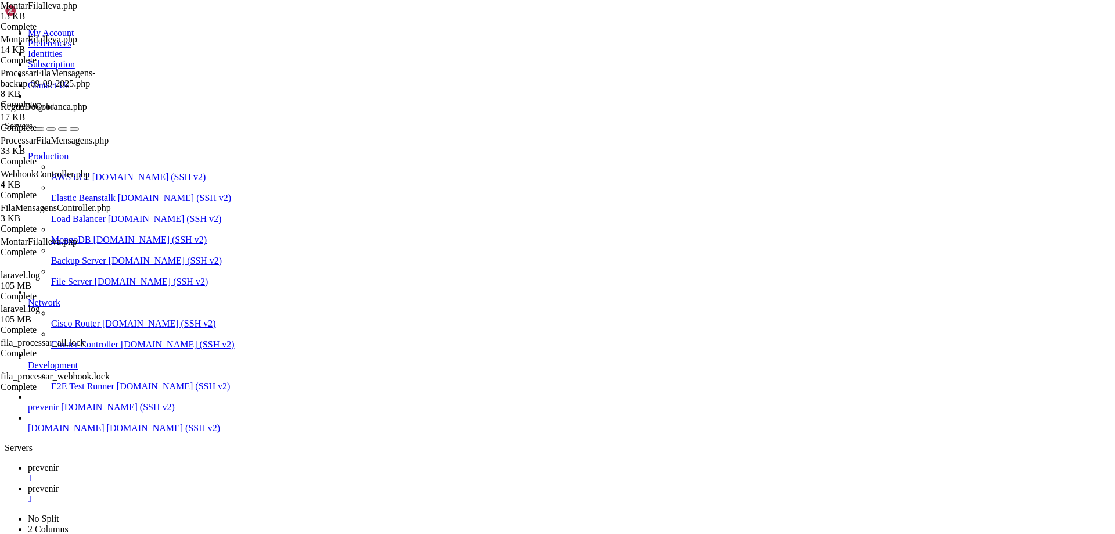
click at [59, 483] on span "prevenir" at bounding box center [43, 488] width 31 height 10
click at [59, 462] on span "prevenir" at bounding box center [43, 467] width 31 height 10
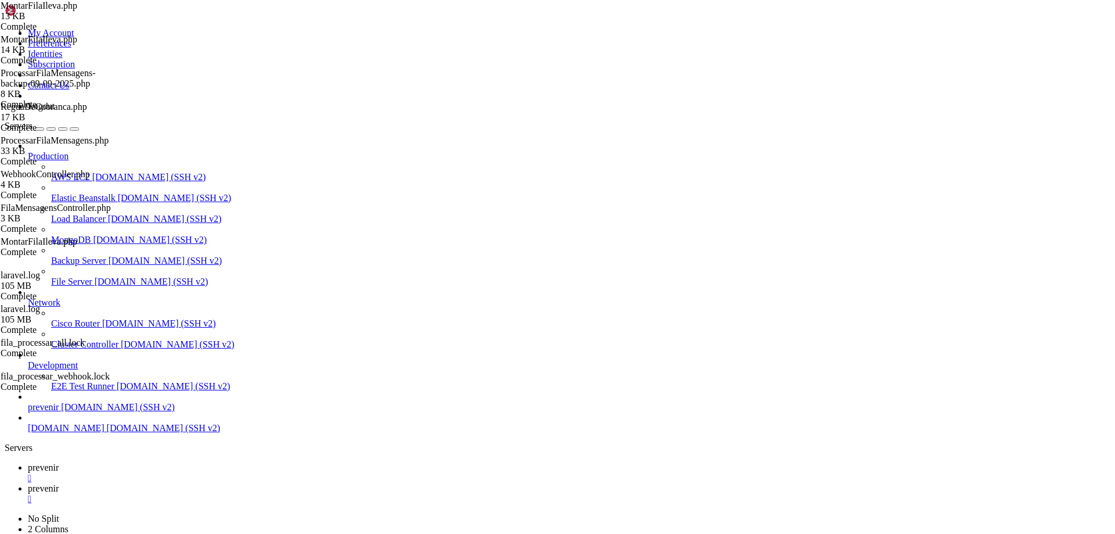
click at [59, 483] on span "prevenir" at bounding box center [43, 488] width 31 height 10
click at [59, 462] on span "prevenir" at bounding box center [43, 467] width 31 height 10
click at [59, 483] on span "prevenir" at bounding box center [43, 488] width 31 height 10
